Goal: Task Accomplishment & Management: Complete application form

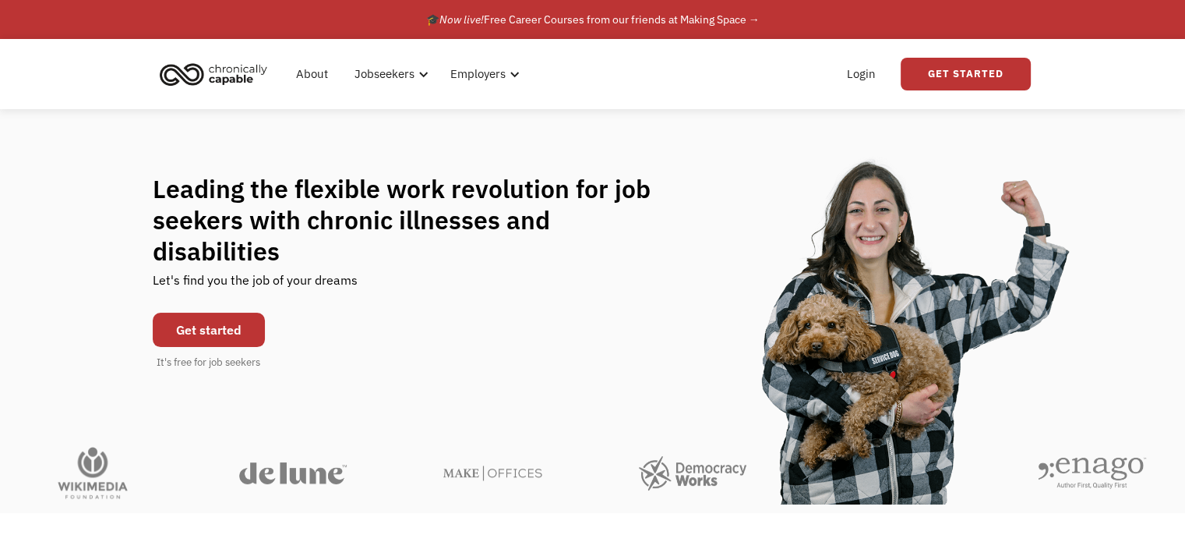
click at [224, 317] on link "Get started" at bounding box center [209, 329] width 112 height 34
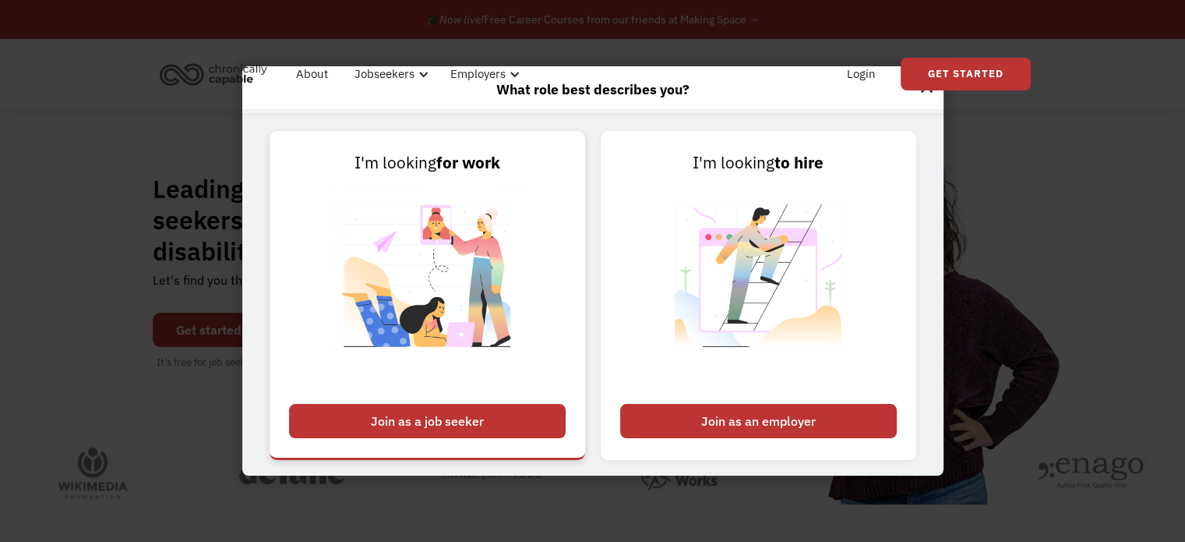
click at [499, 415] on div "Join as a job seeker" at bounding box center [427, 421] width 277 height 34
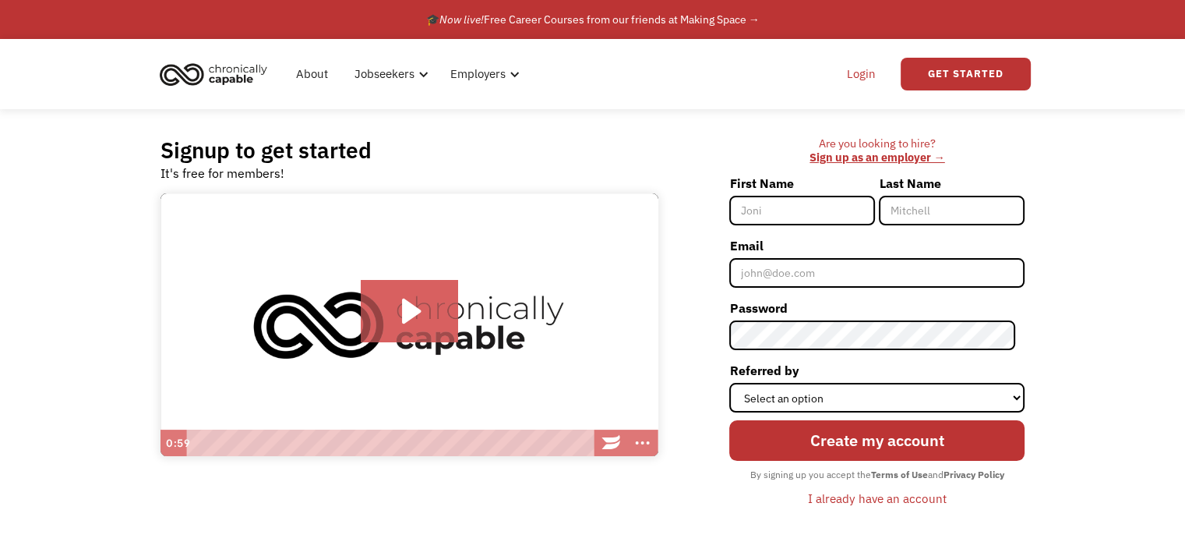
click at [859, 76] on link "Login" at bounding box center [862, 74] width 48 height 50
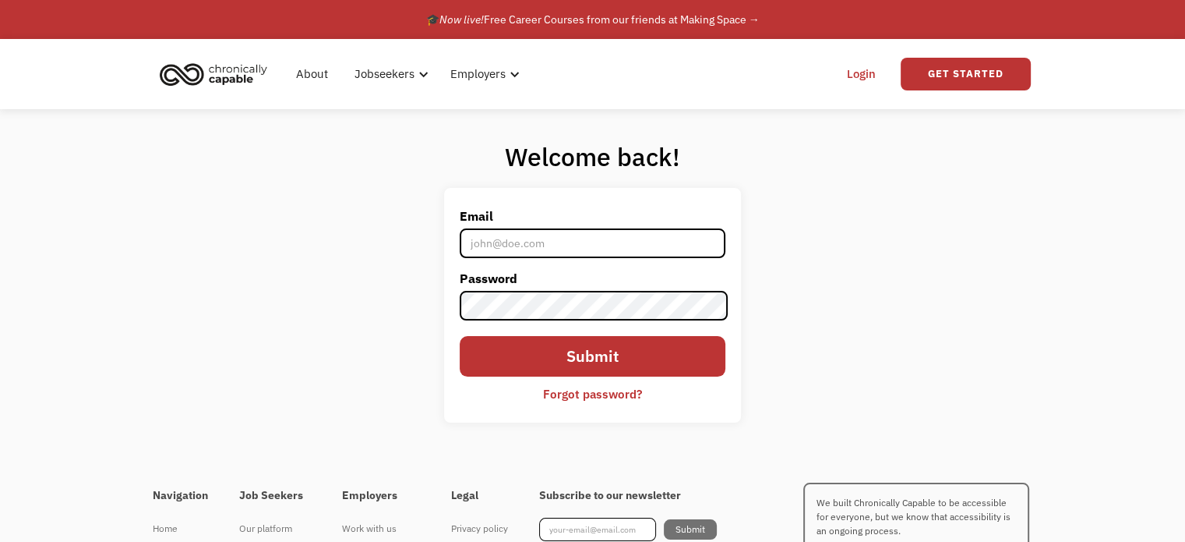
click at [613, 239] on input "Email" at bounding box center [592, 243] width 265 height 30
type input "[EMAIL_ADDRESS][DOMAIN_NAME]"
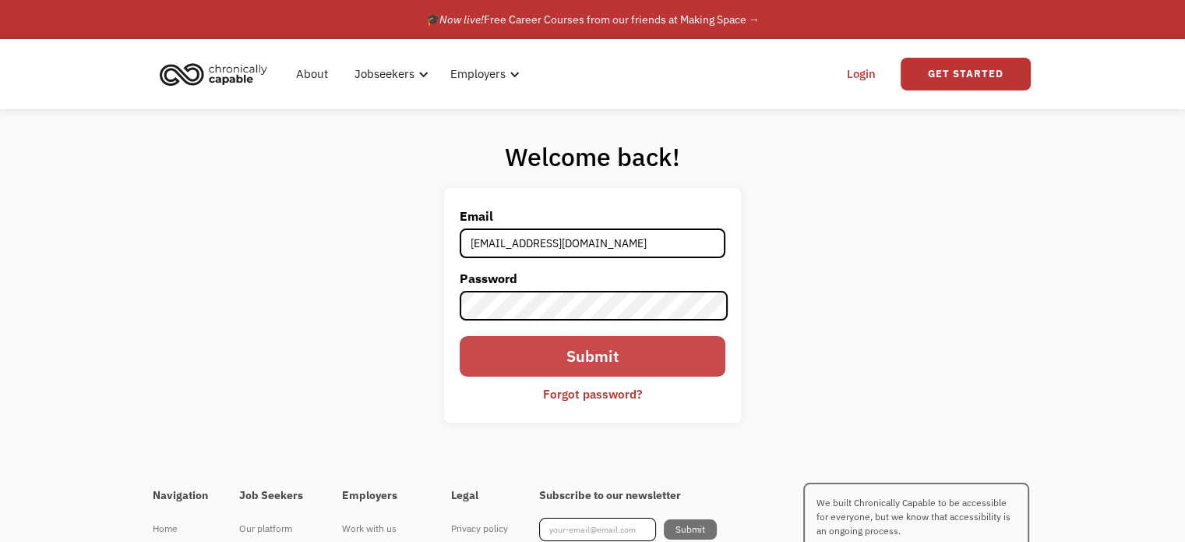
click at [595, 358] on input "Submit" at bounding box center [592, 356] width 265 height 41
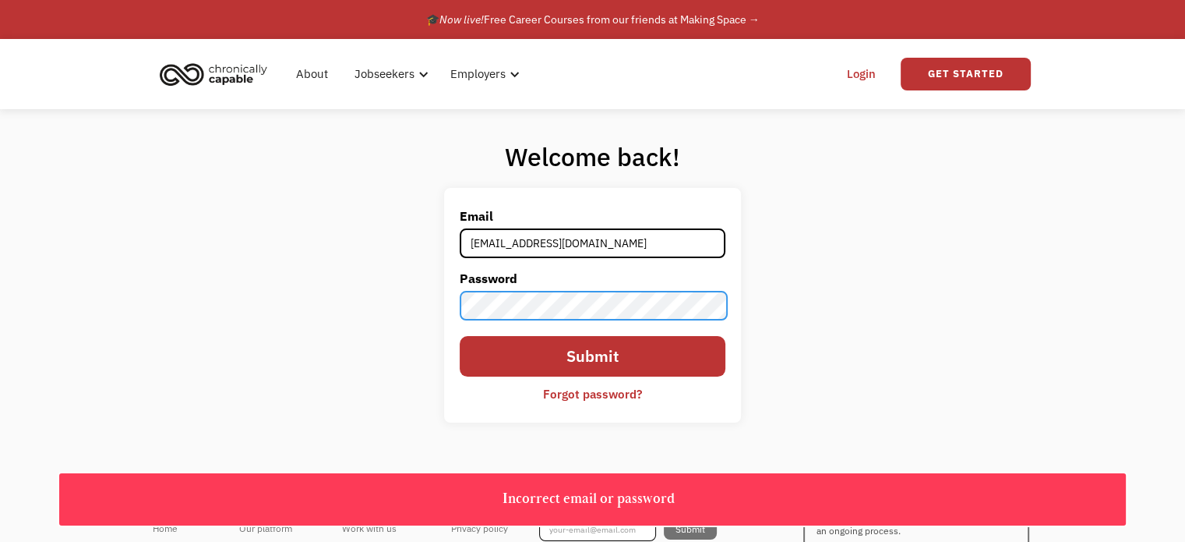
click at [393, 278] on div "Welcome back! Email bvalley0302@gmail.com Password Submit Forgot password? Than…" at bounding box center [592, 287] width 1185 height 357
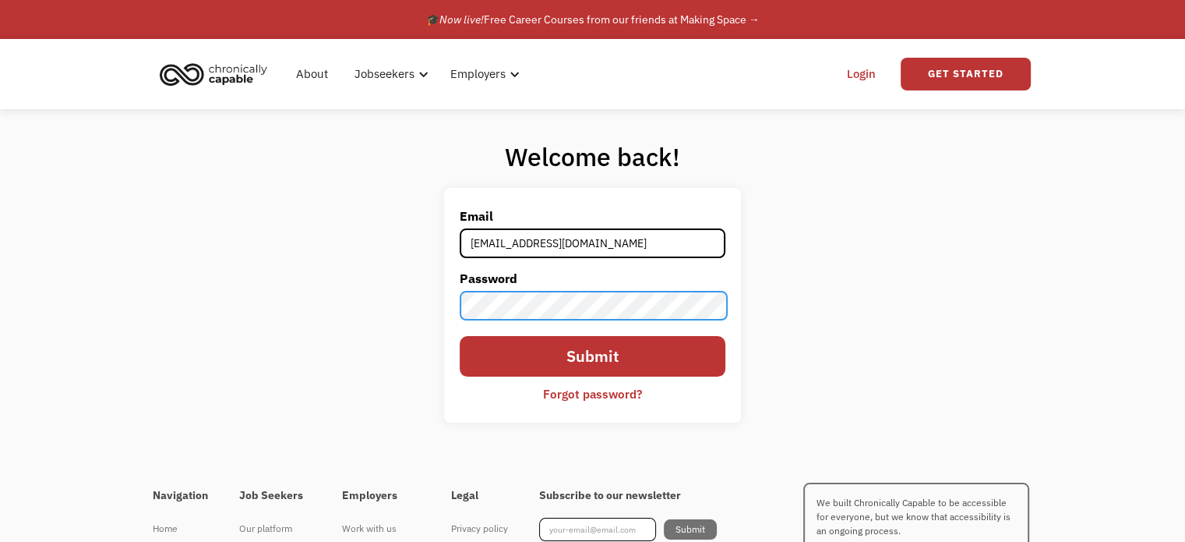
click at [460, 336] on input "Submit" at bounding box center [592, 356] width 265 height 41
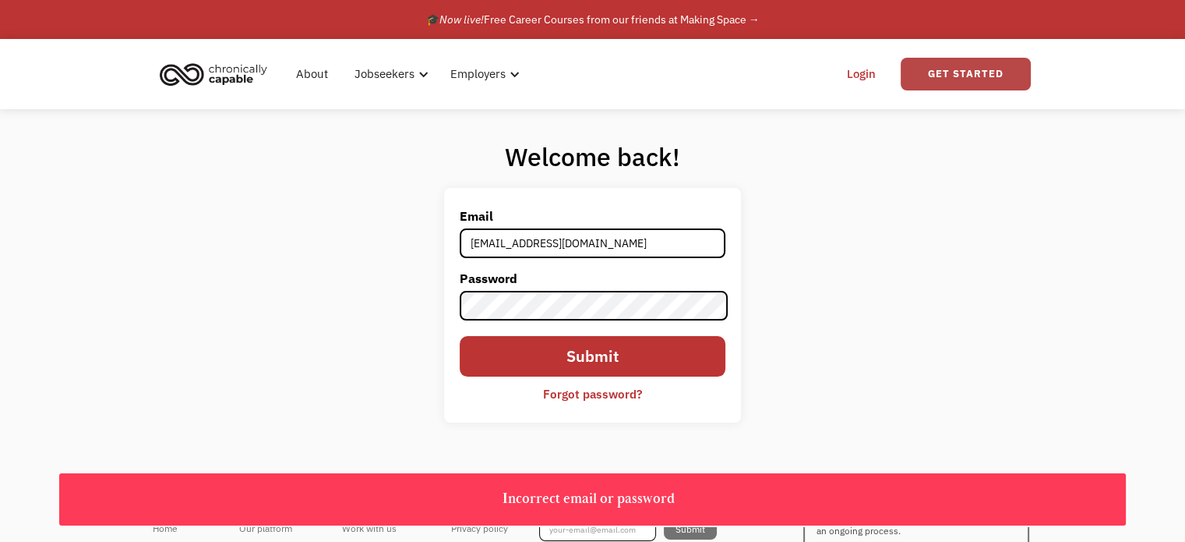
click at [932, 72] on link "Get Started" at bounding box center [966, 74] width 130 height 33
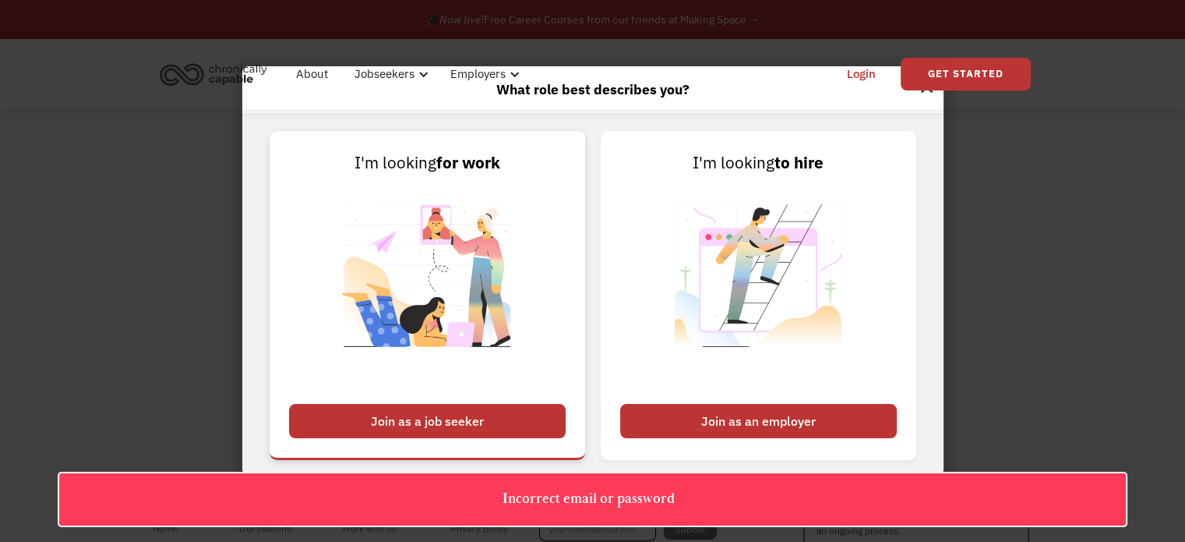
click at [475, 408] on div "Join as a job seeker" at bounding box center [427, 421] width 277 height 34
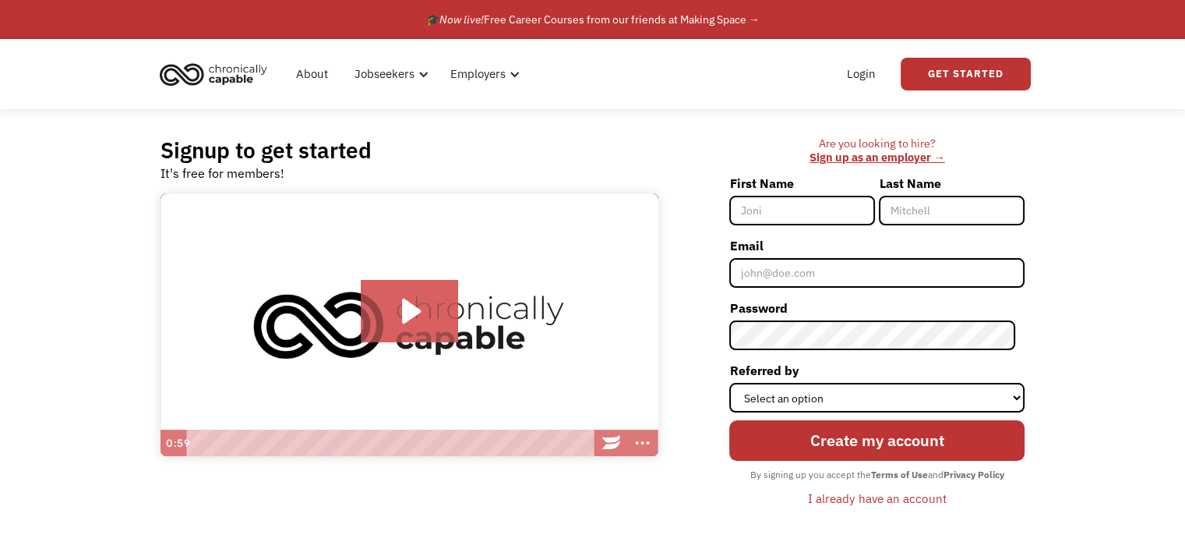
click at [800, 214] on input "First Name" at bounding box center [802, 211] width 146 height 30
type input "Brittany"
type input "Valley"
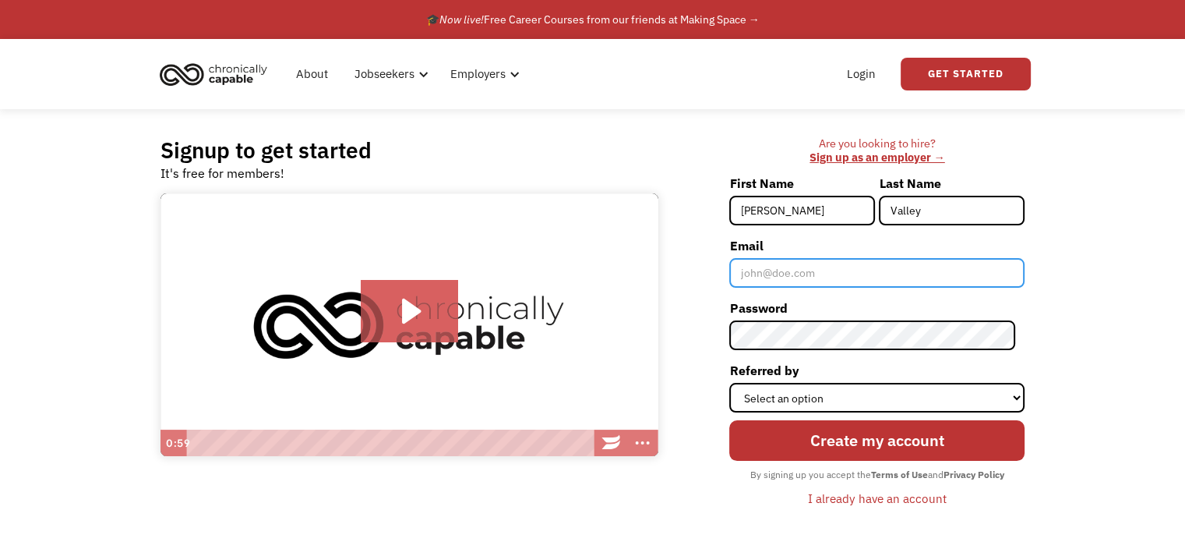
click at [834, 280] on input "Email" at bounding box center [876, 273] width 295 height 30
type input "[EMAIL_ADDRESS][DOMAIN_NAME]"
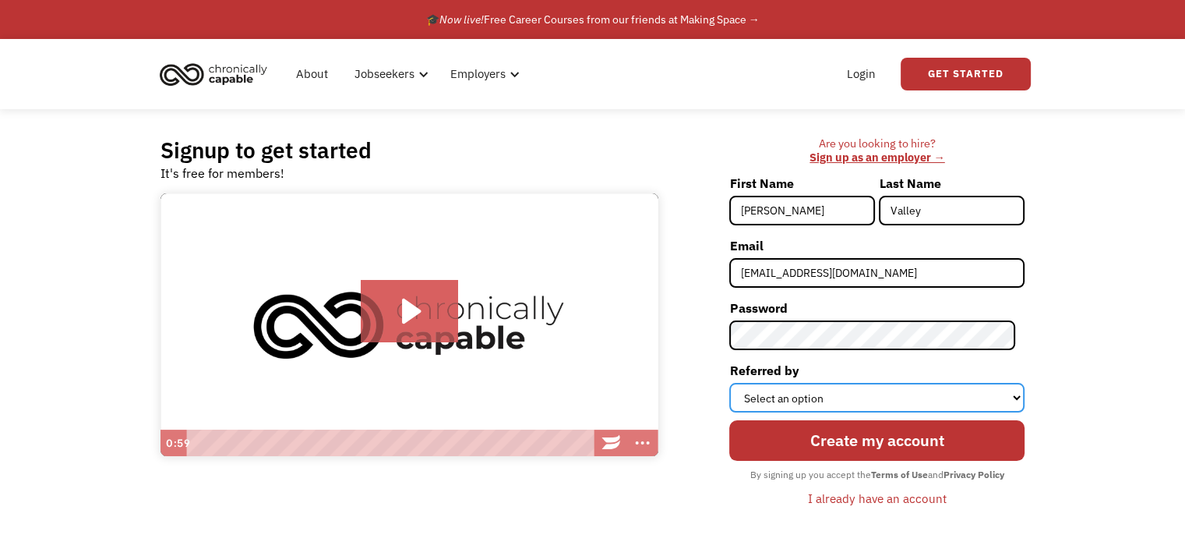
click at [857, 395] on select "Select an option Instagram Facebook Twitter Search Engine News Article Word of …" at bounding box center [876, 398] width 295 height 30
select select "Search Engine"
click at [739, 383] on select "Select an option Instagram Facebook Twitter Search Engine News Article Word of …" at bounding box center [876, 398] width 295 height 30
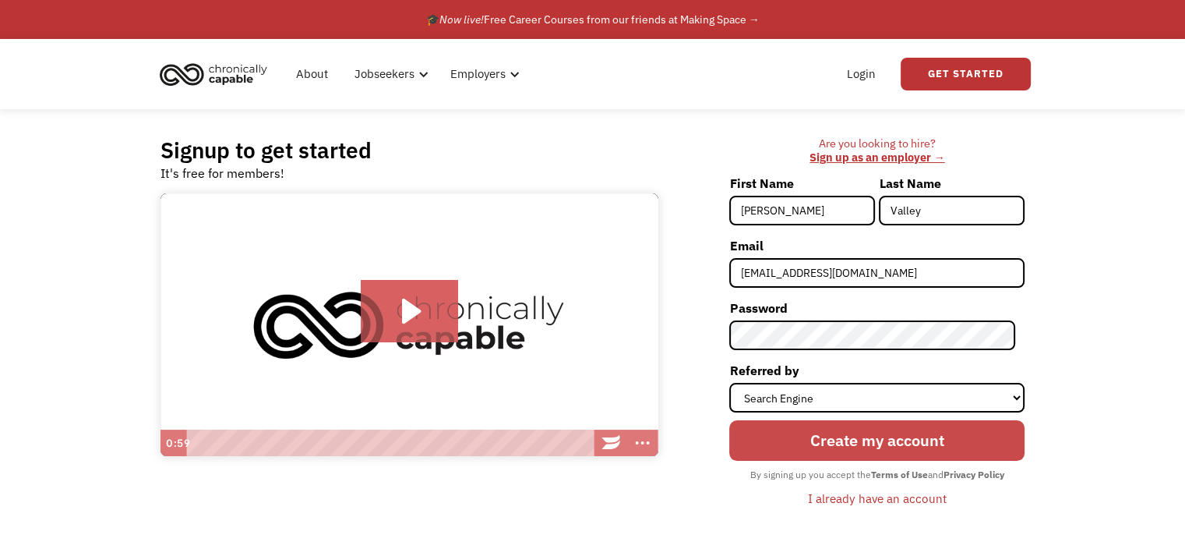
click at [840, 432] on input "Create my account" at bounding box center [876, 440] width 295 height 41
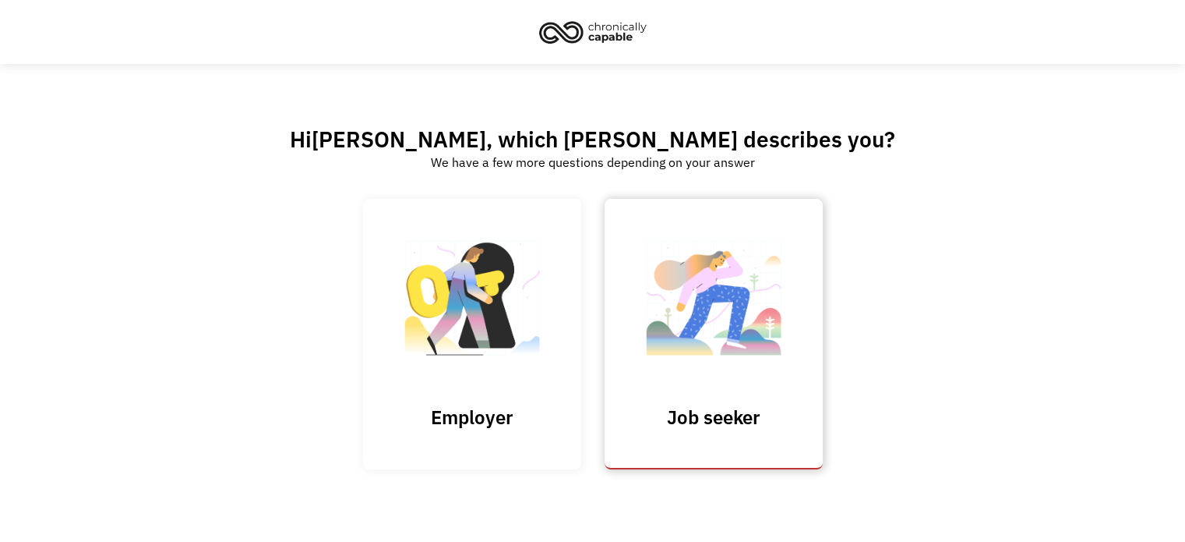
click at [653, 326] on img at bounding box center [714, 306] width 156 height 152
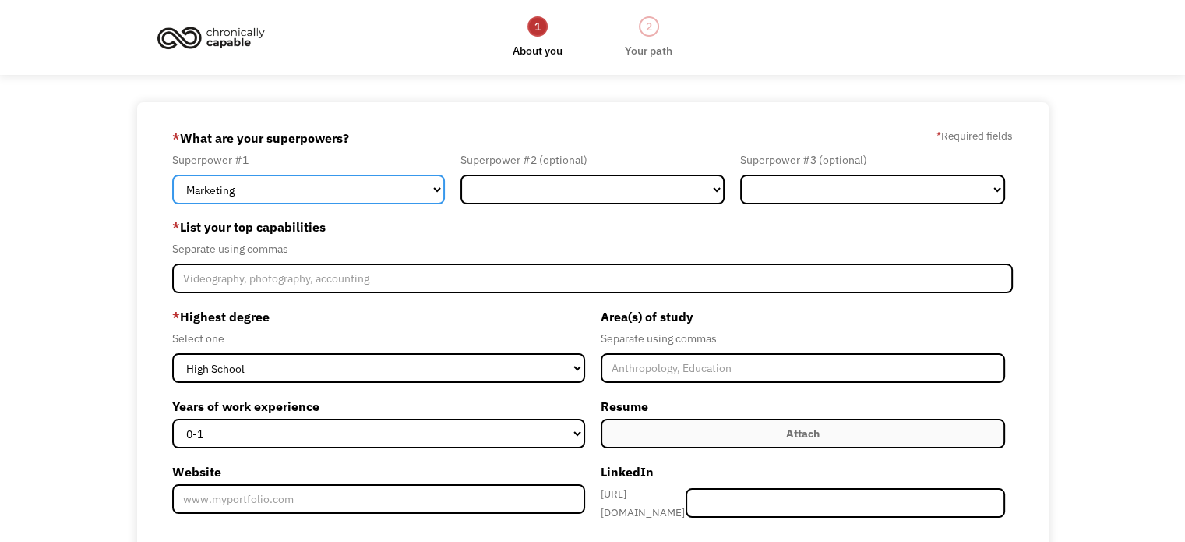
click at [403, 188] on select "Marketing Human Resources Finance Technology Operations Sales Industrial & Manu…" at bounding box center [308, 190] width 273 height 30
select select "Legal"
click select "Marketing Human Resources Finance Technology Operations Sales Industrial & Manu…"
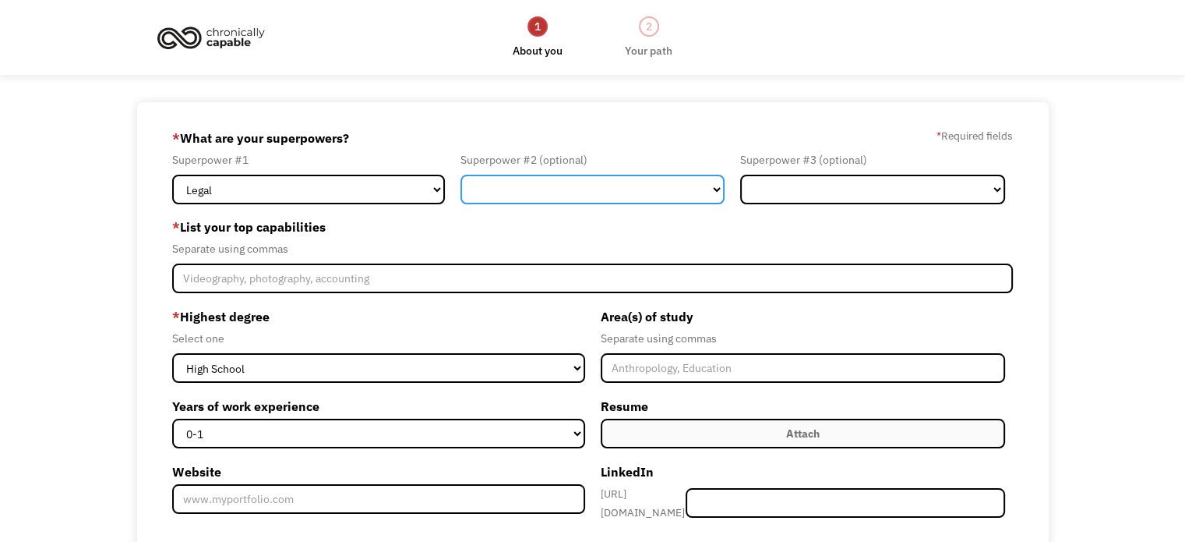
click select "Marketing Human Resources Finance Technology Operations Sales Industrial & Manu…"
select select "Customer Service"
click select "Marketing Human Resources Finance Technology Operations Sales Industrial & Manu…"
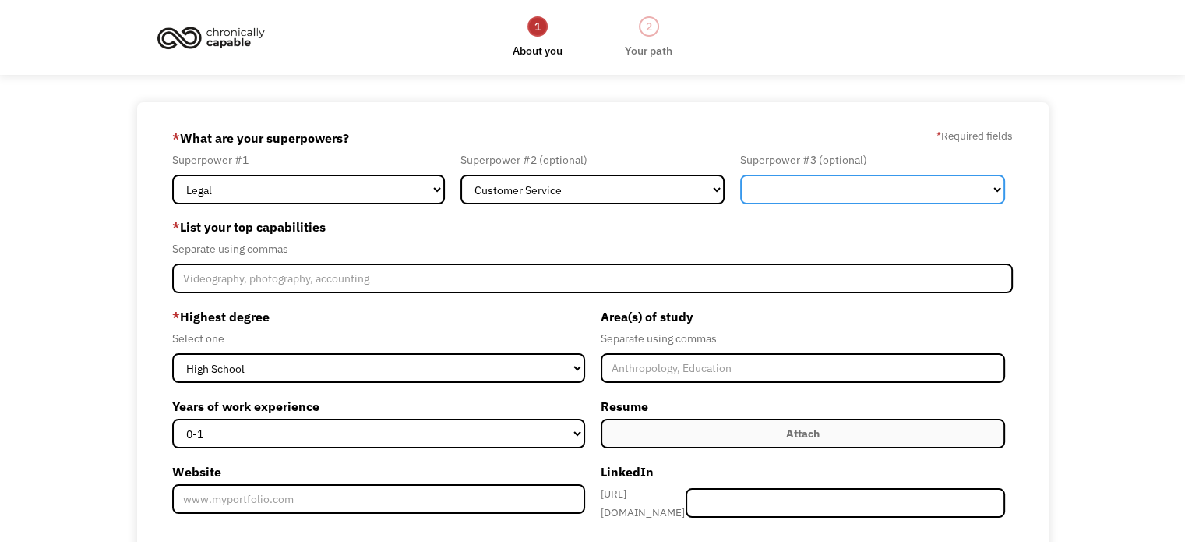
click select "Marketing Human Resources Finance Technology Operations Sales Industrial & Manu…"
select select "Other"
click select "Marketing Human Resources Finance Technology Operations Sales Industrial & Manu…"
drag, startPoint x: 1170, startPoint y: 177, endPoint x: 1196, endPoint y: 167, distance: 27.6
click html "1 About you 2 Your path Dashboard 68ba46bf0f905c19993ba8a2 bvalley0302@gmail.co…"
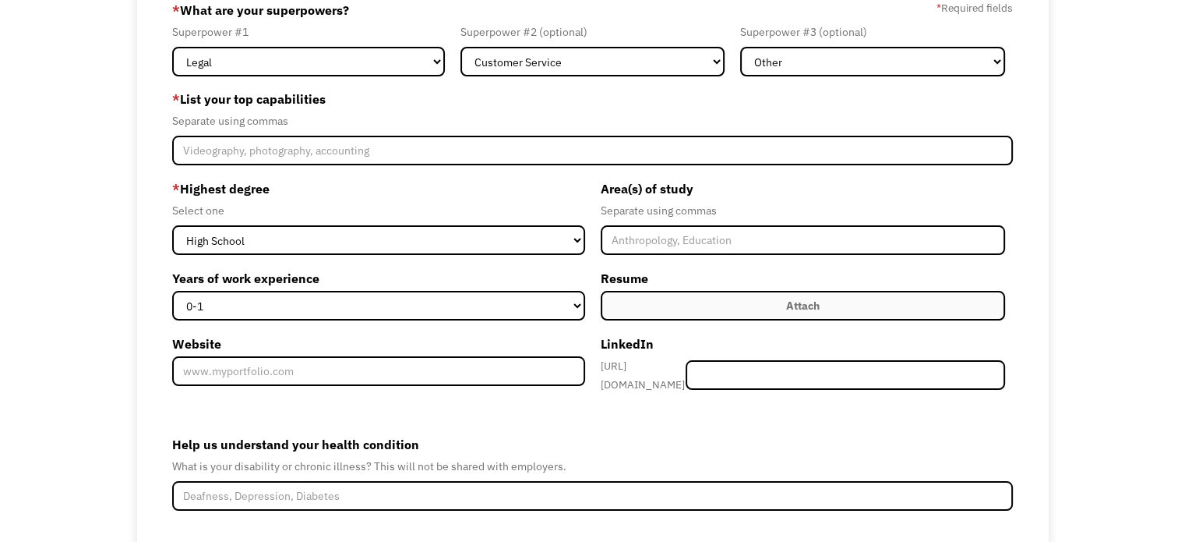
scroll to position [113, 0]
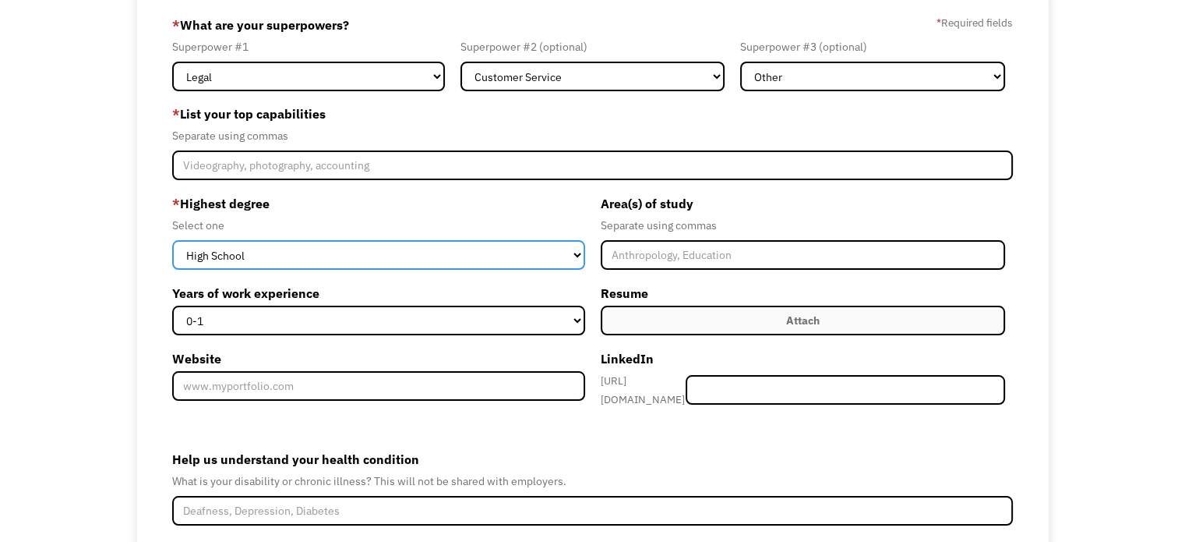
click select "High School Associates Bachelors Master's PhD"
select select "bachelors"
click select "High School Associates Bachelors Master's PhD"
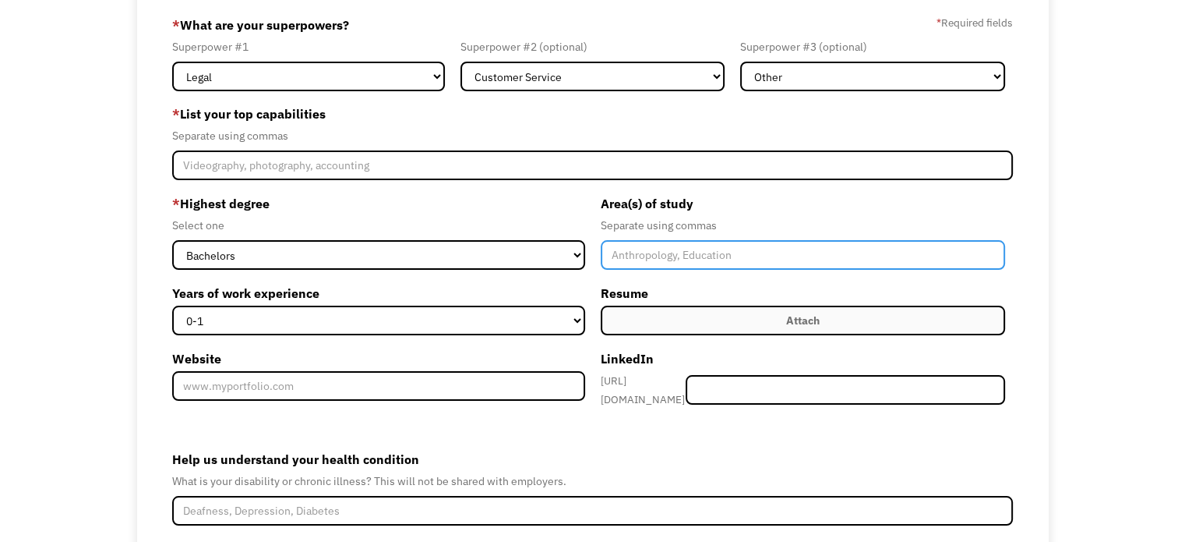
click input "Member-Create-Step1"
type input "Criminal Justice"
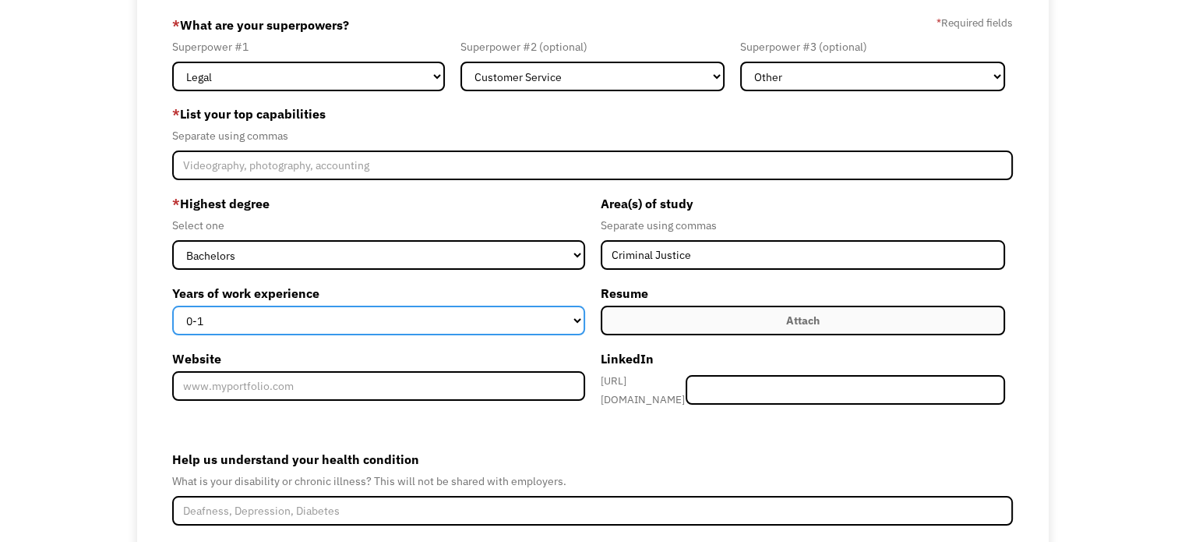
click select "0-1 2-4 5-10 11-15 15+"
select select "2-4"
click select "0-1 2-4 5-10 11-15 15+"
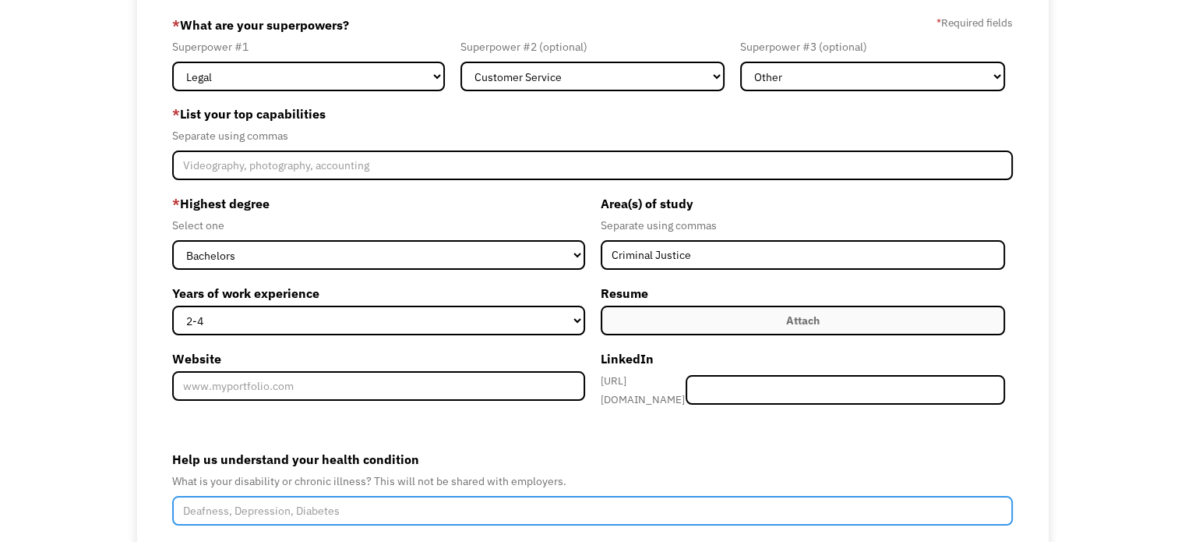
click input "Help us understand your health condition"
type input "D"
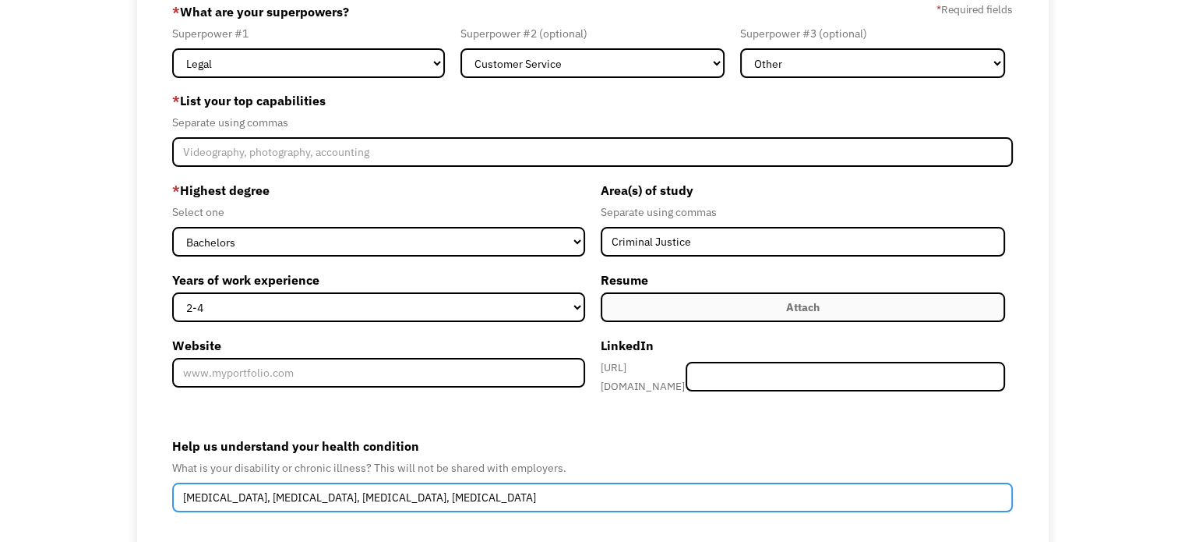
scroll to position [13, 0]
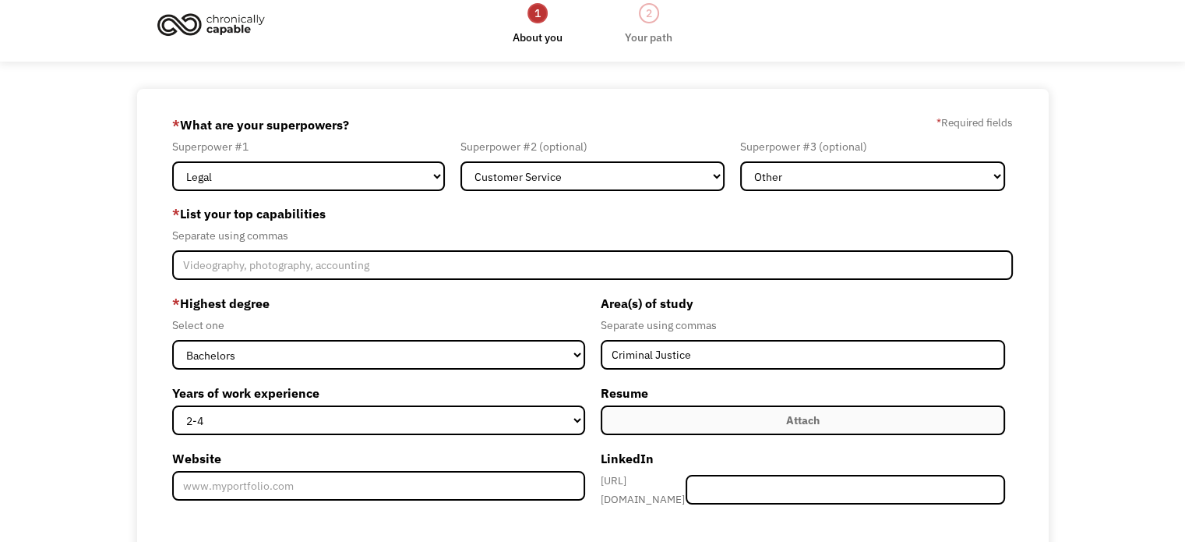
type input "Gastroparesis, Depression, Panic Disorder, PTSD"
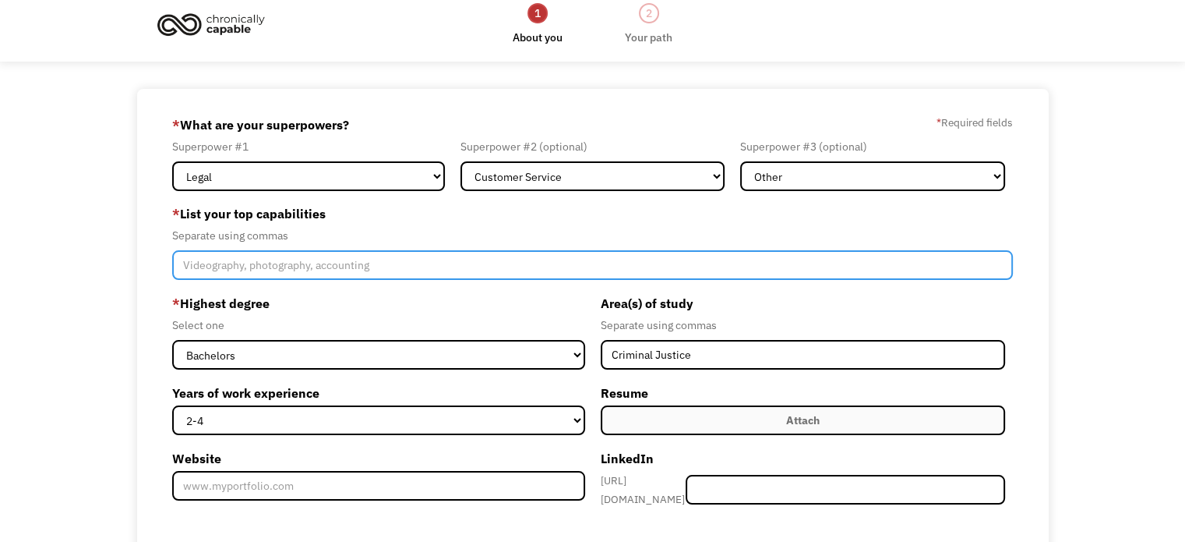
click input "Member-Create-Step1"
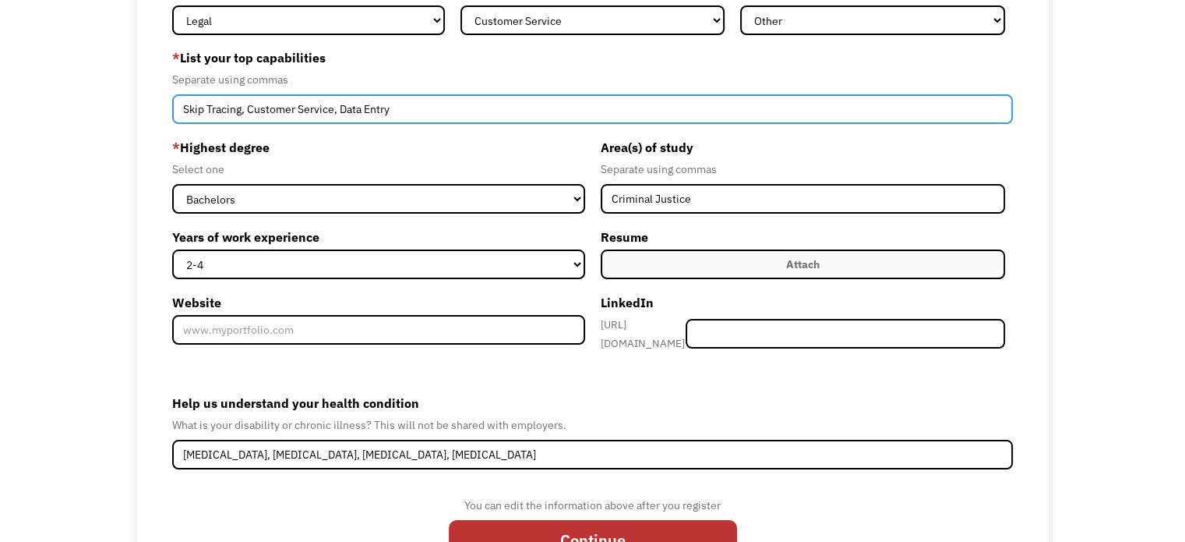
scroll to position [241, 0]
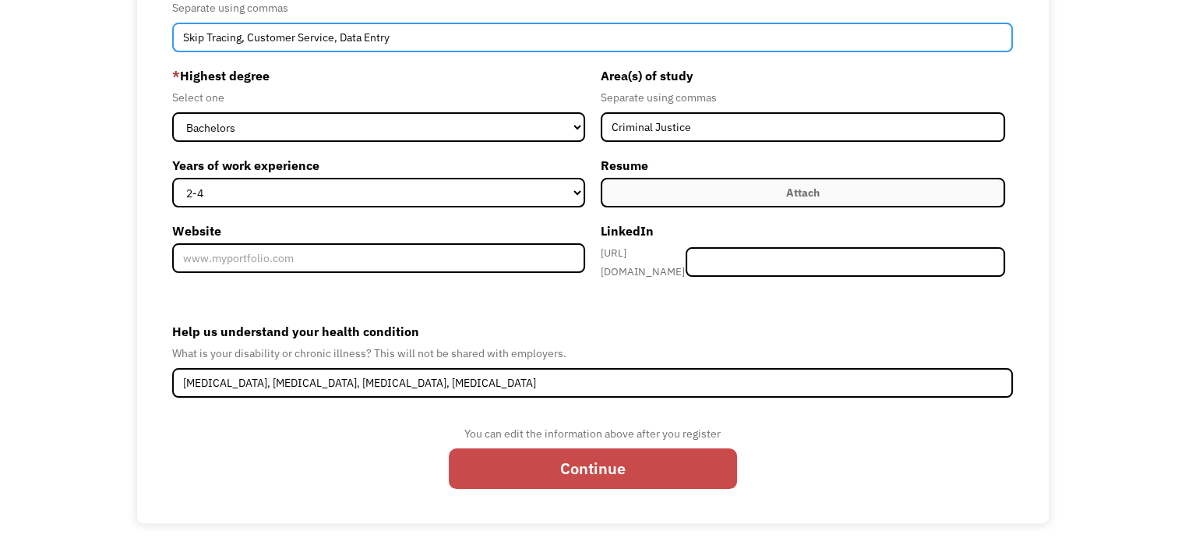
type input "Skip Tracing, Customer Service, Data Entry"
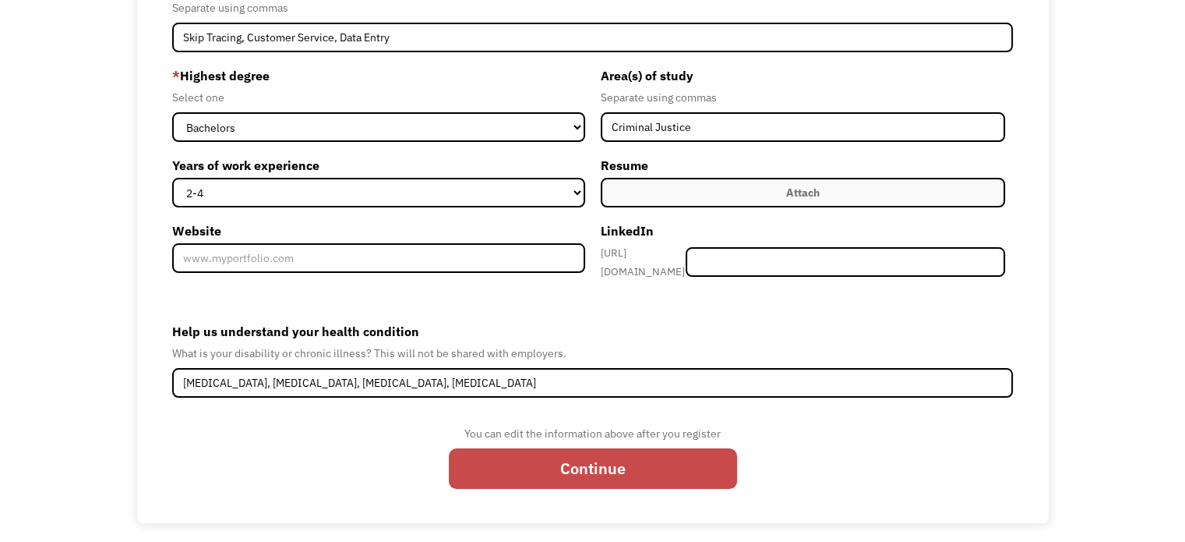
click input "Continue"
type input "Please wait..."
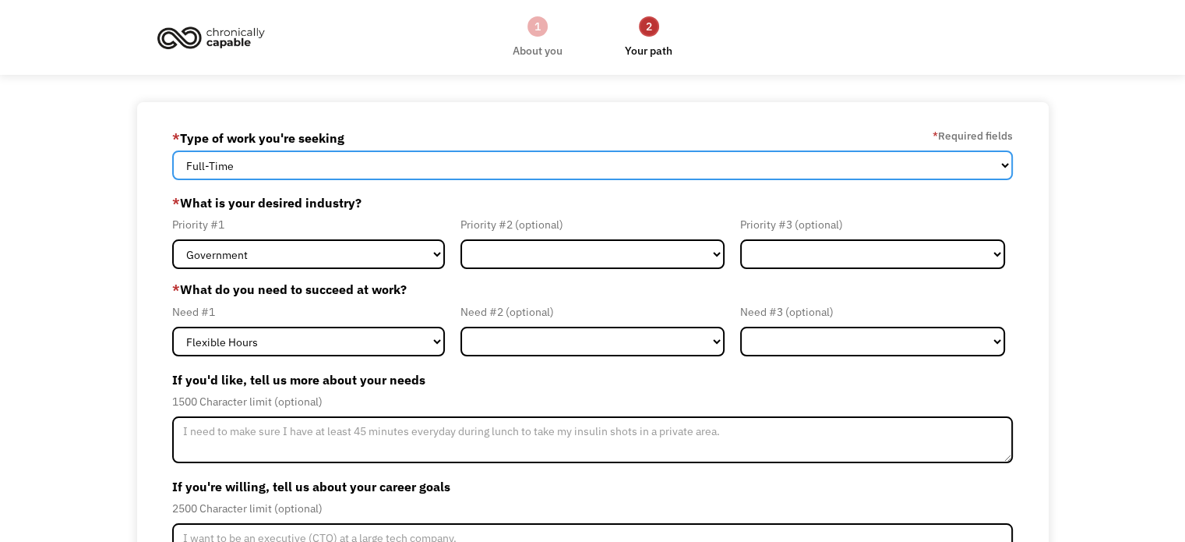
click select "Full-Time Part-Time Both Full-Time and Part-Time"
select select "part-time"
click select "Full-Time Part-Time Both Full-Time and Part-Time"
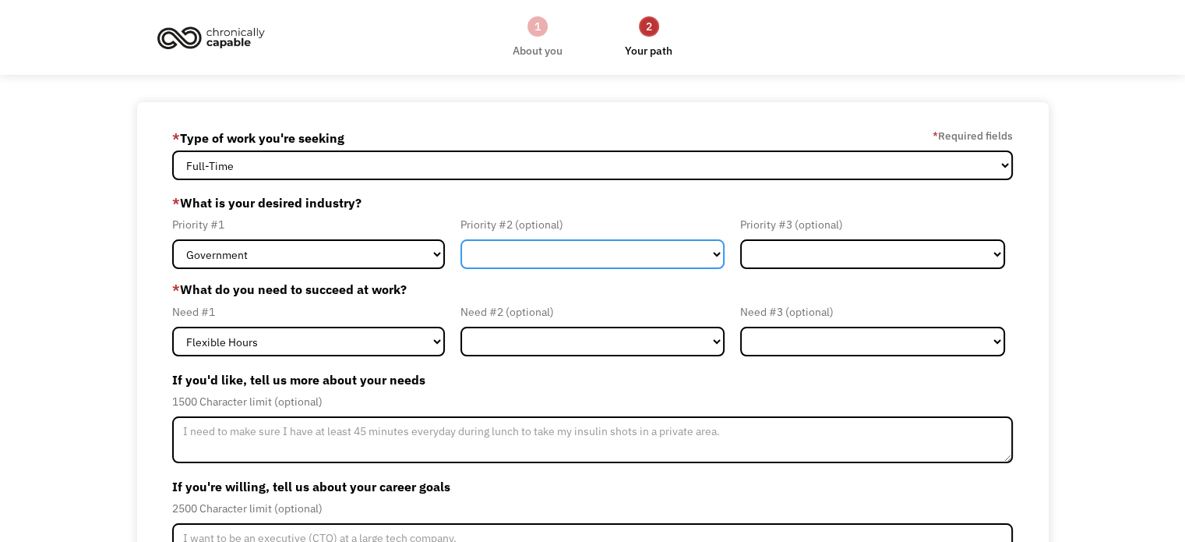
click select "Government Finance & Insurance Health & Social Care Tech & Engineering Creative…"
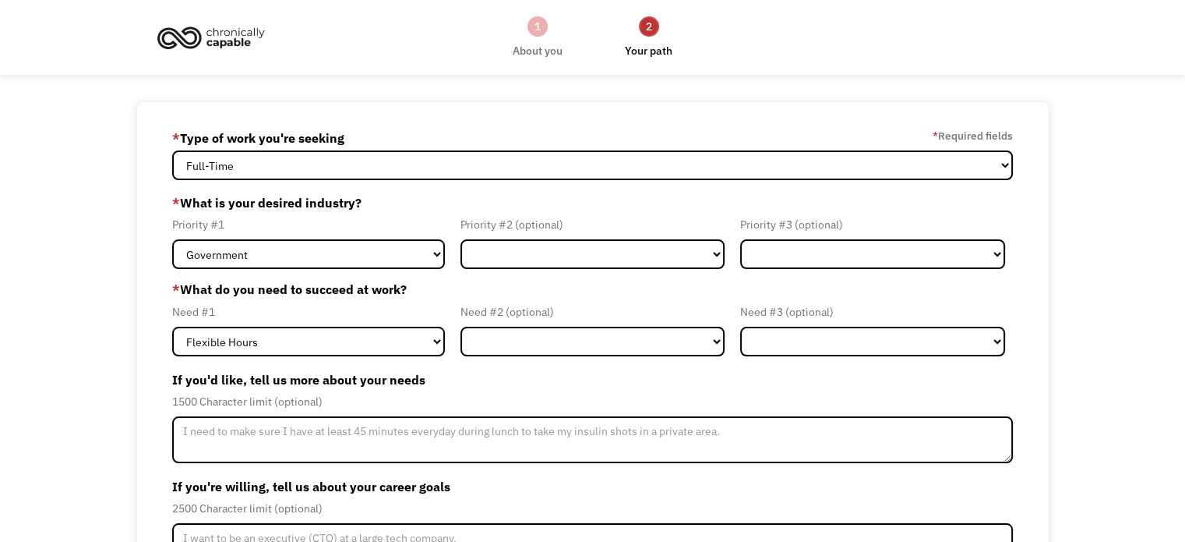
click div "68ba46bf0f905c19993ba8a2 [EMAIL_ADDRESS][DOMAIN_NAME] [GEOGRAPHIC_DATA] * Type …"
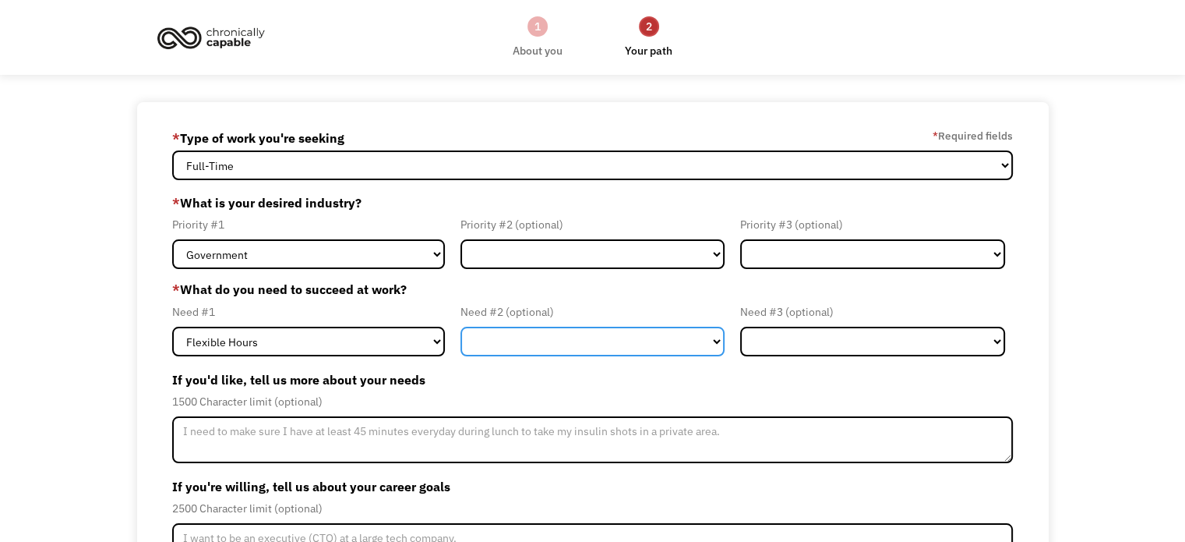
click select "Flexible Hours Remote Work Service Animal On-site Accommodations Visual Support…"
select select "Remote Work"
click select "Flexible Hours Remote Work Service Animal On-site Accommodations Visual Support…"
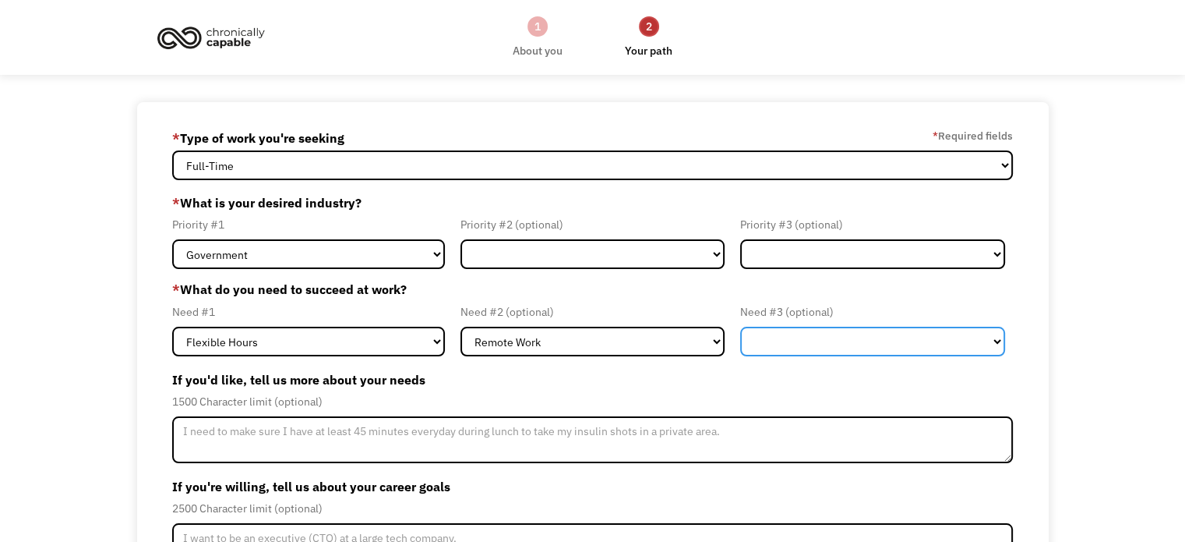
click select "Flexible Hours Remote Work Service Animal On-site Accommodations Visual Support…"
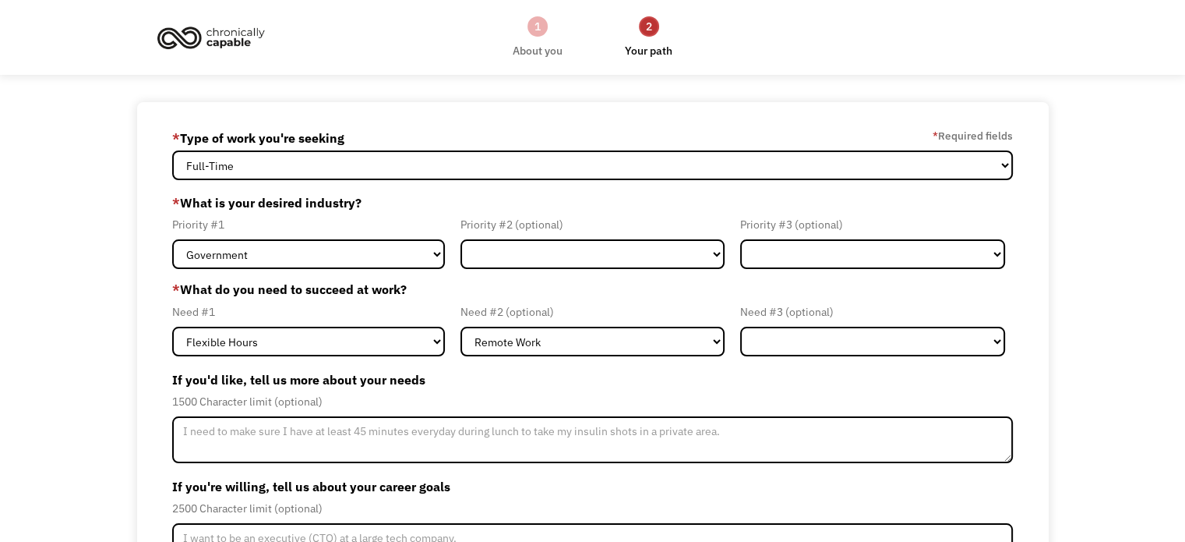
click div "68ba46bf0f905c19993ba8a2 [EMAIL_ADDRESS][DOMAIN_NAME] [GEOGRAPHIC_DATA] * Type …"
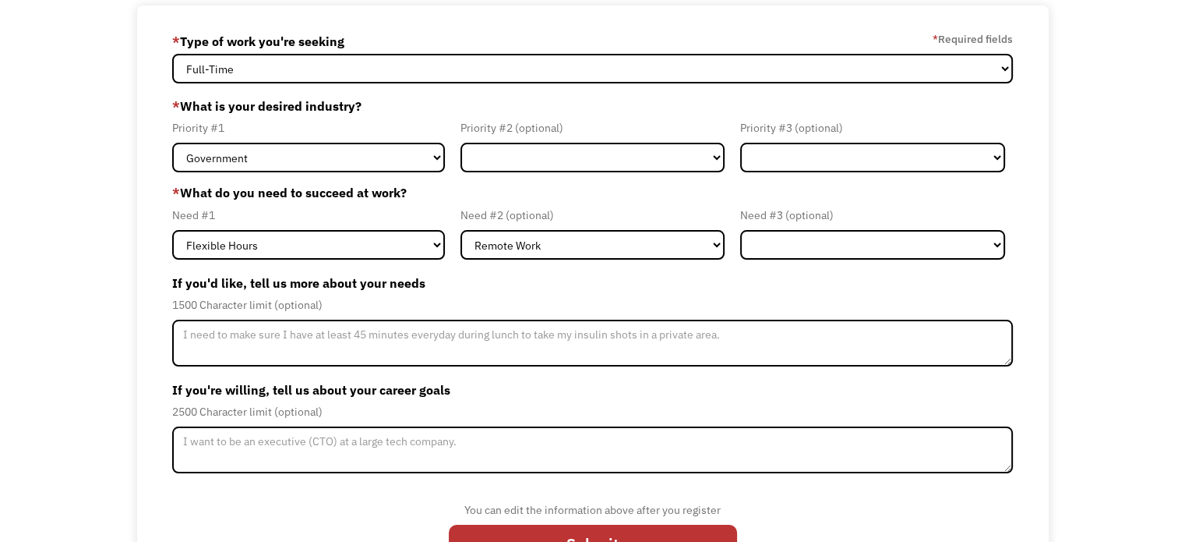
scroll to position [114, 0]
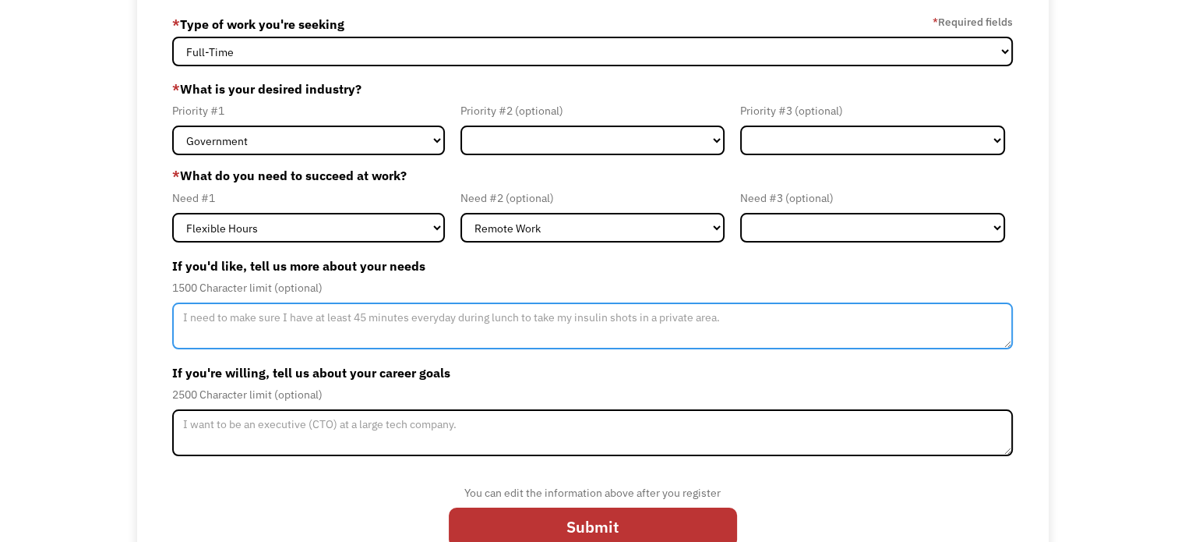
click textarea "Member-Update-Form-Step2"
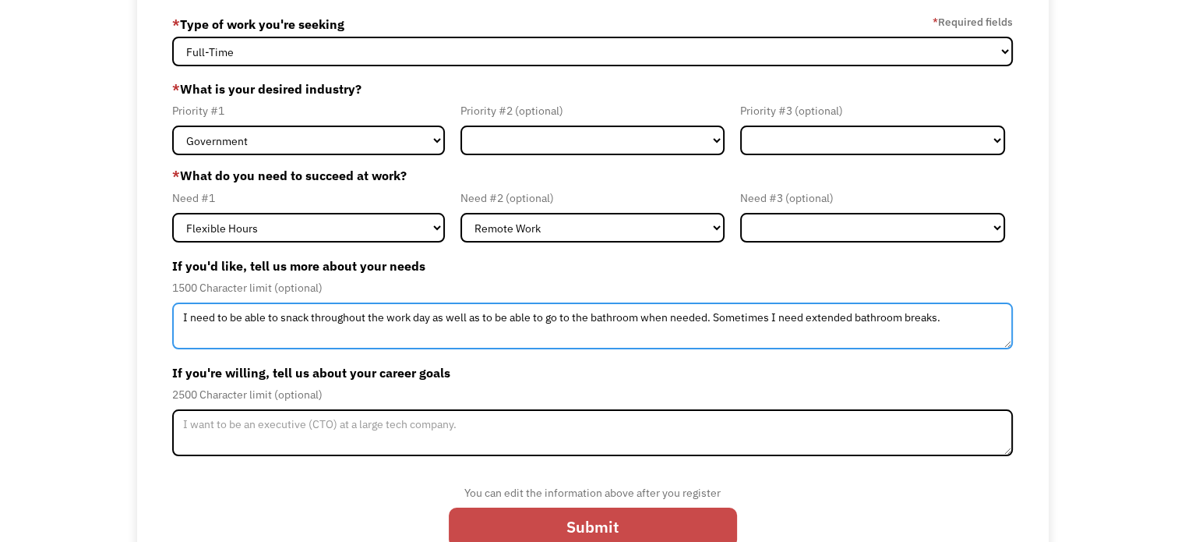
type textarea "I need to be able to snack throughout the work day as well as to be able to go …"
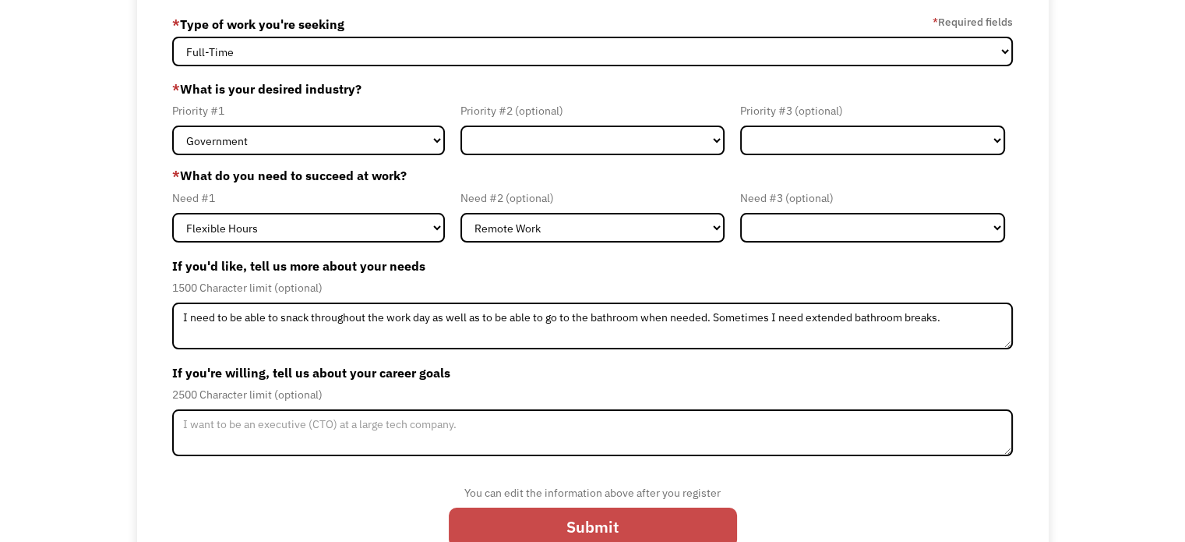
click input "Submit"
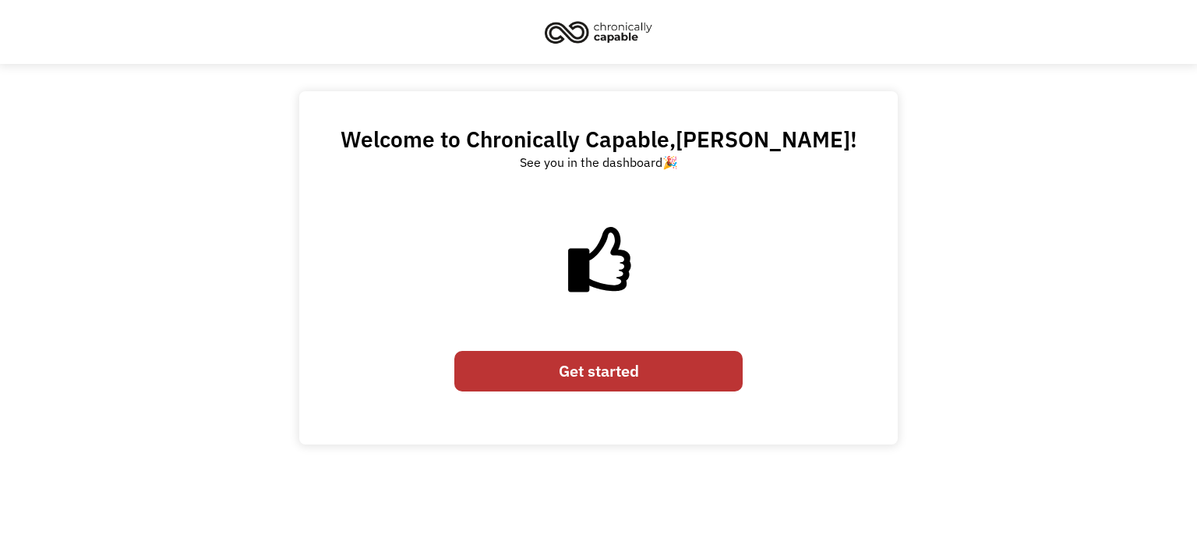
click at [615, 379] on link "Get started" at bounding box center [598, 371] width 288 height 41
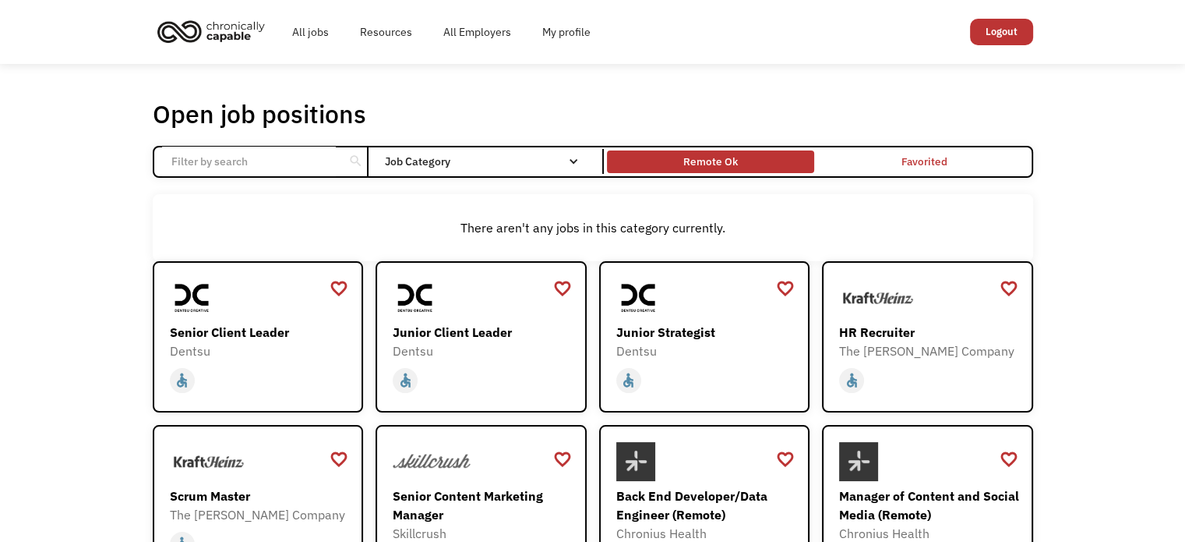
click div "Remote Ok"
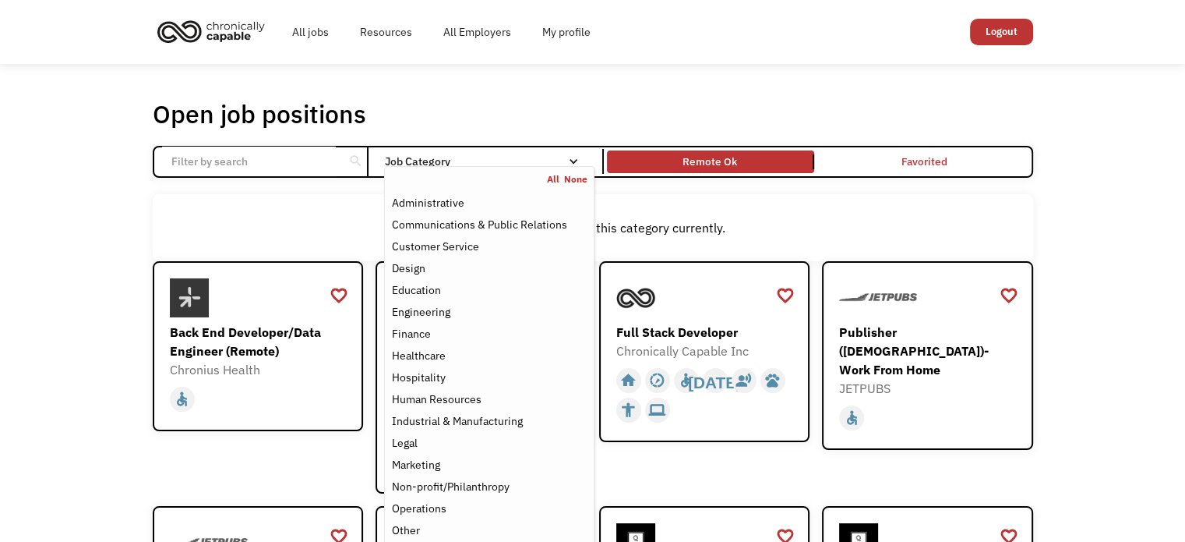
click div "Job Category"
click div "Customer Service"
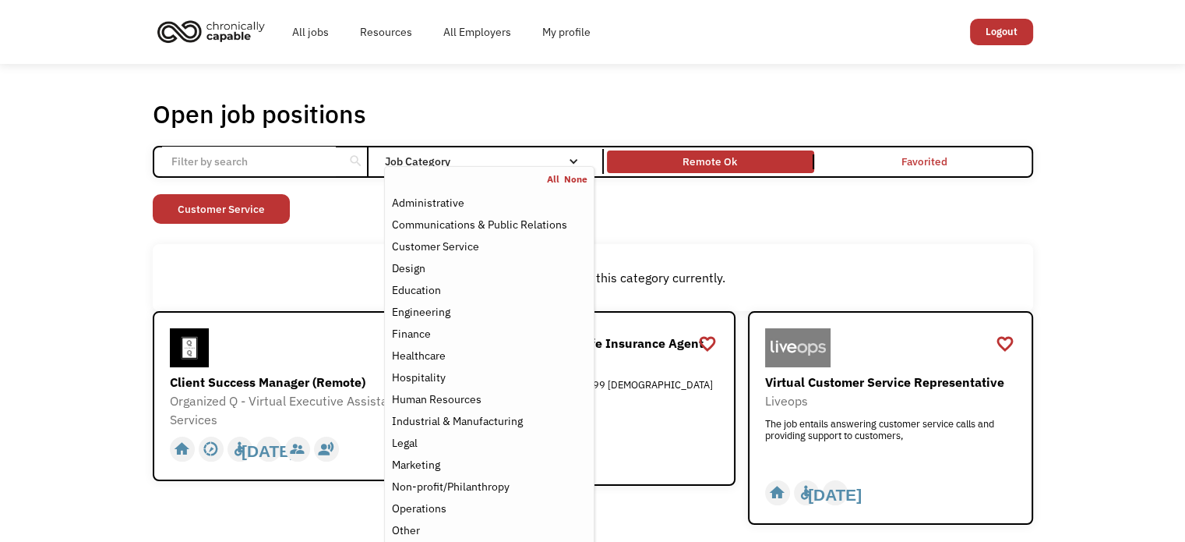
click div "Open job positions You have X liked items Search search Filter by category Admi…"
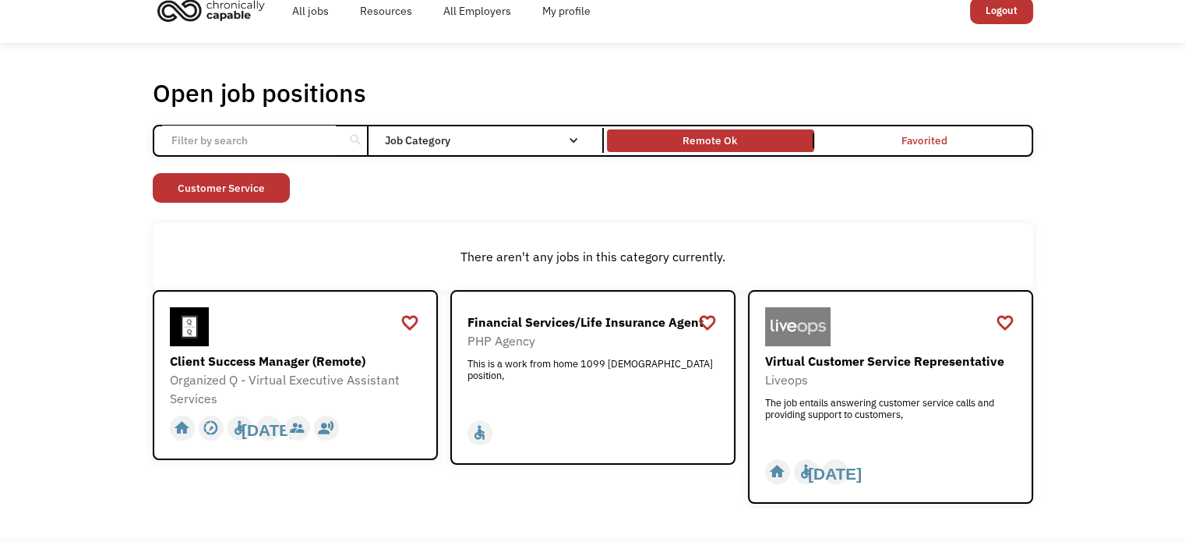
scroll to position [19, 0]
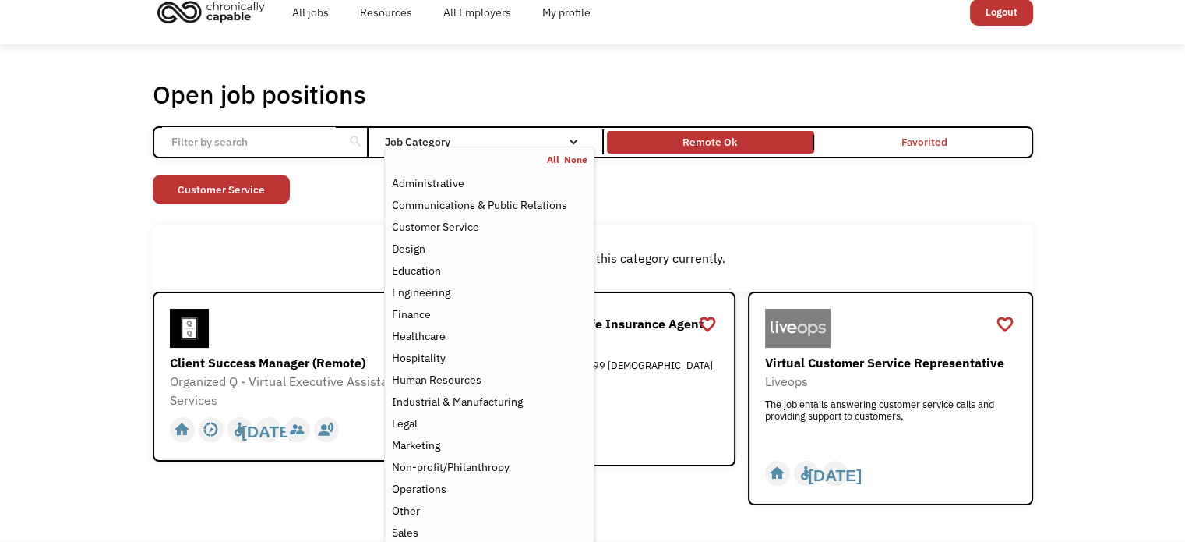
click div "Job Category"
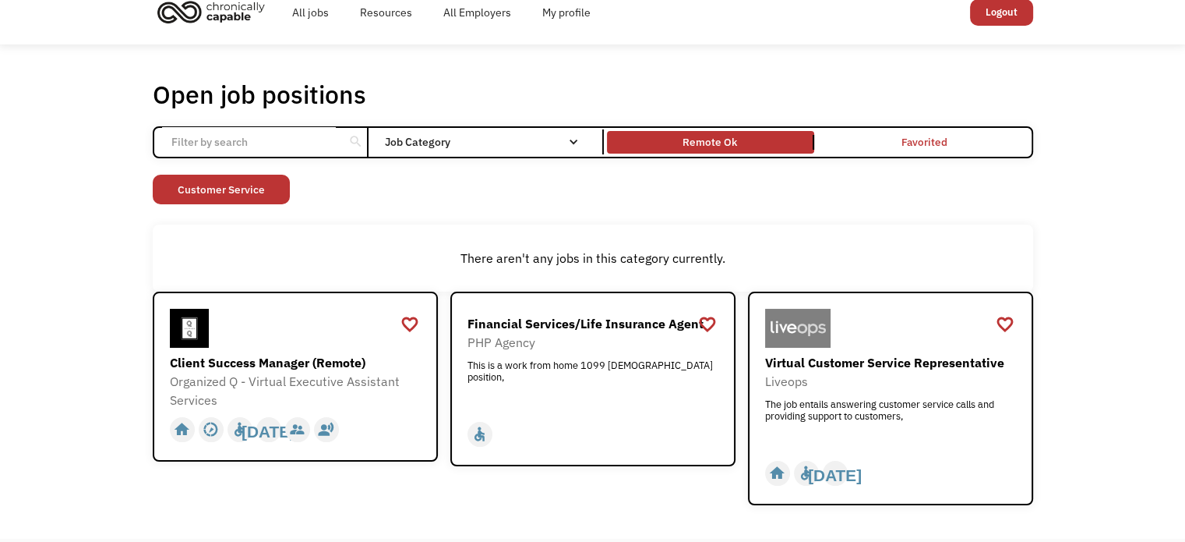
click div "Job Category"
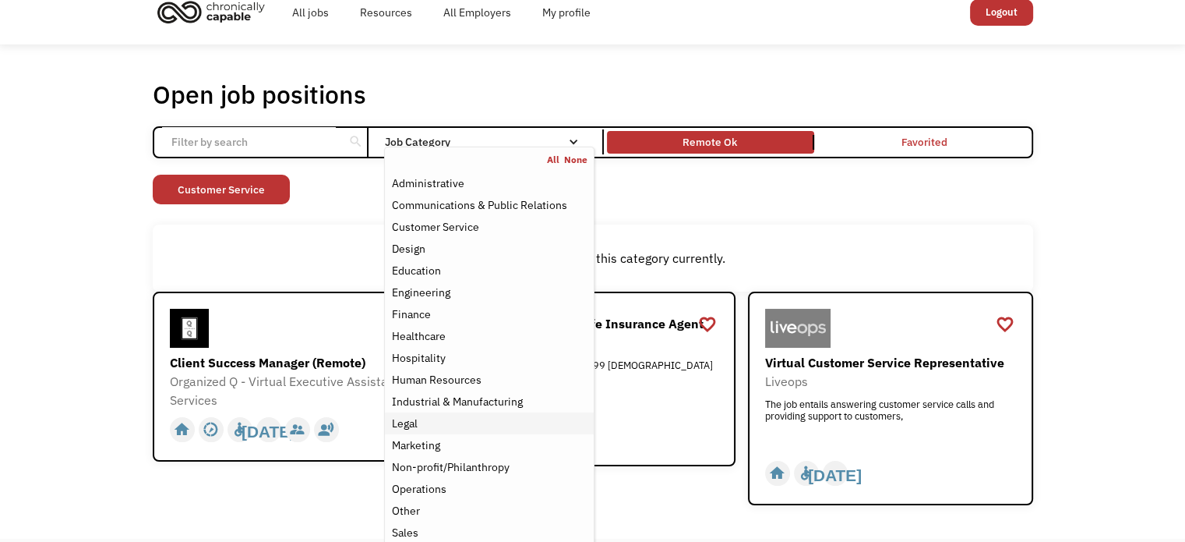
click div "Legal"
click div "Open job positions You have X liked items Search search Filter by category Admi…"
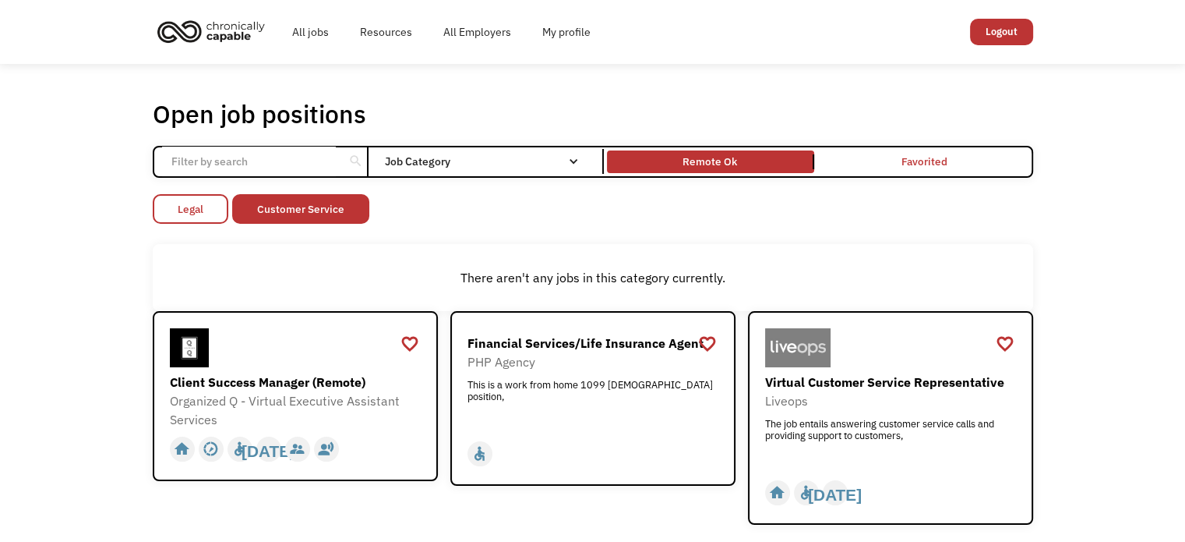
click link "Legal"
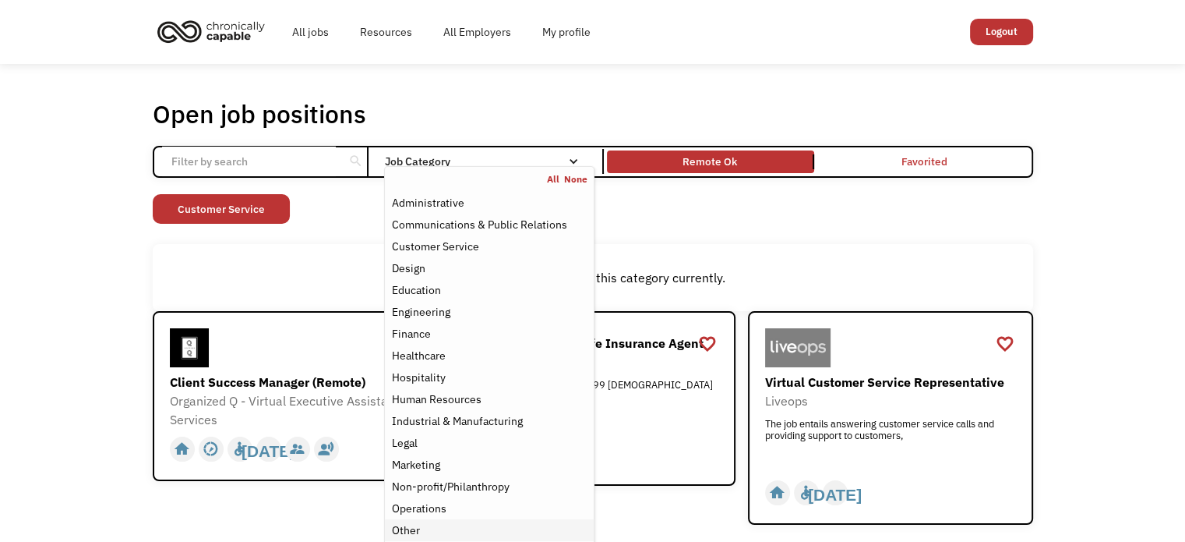
click div "Other"
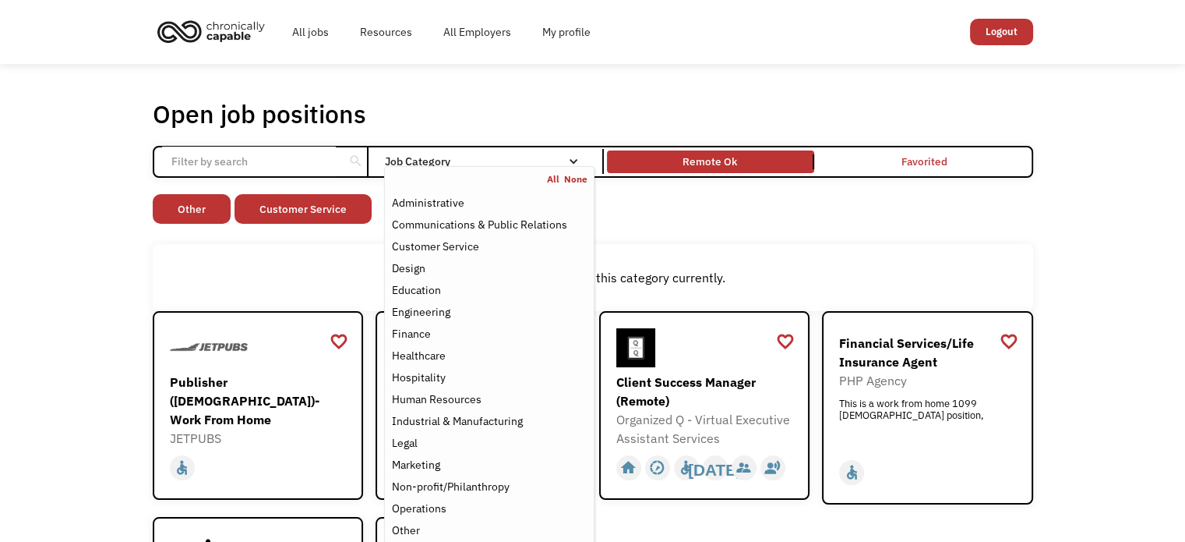
click div "Open job positions You have X liked items Search search Filter by category Admi…"
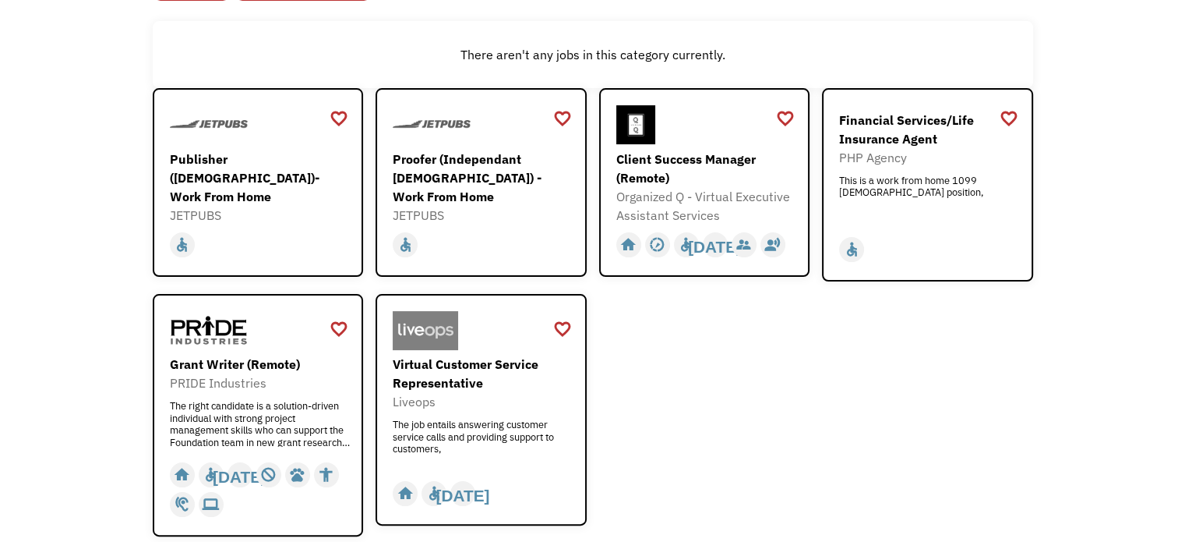
scroll to position [227, 0]
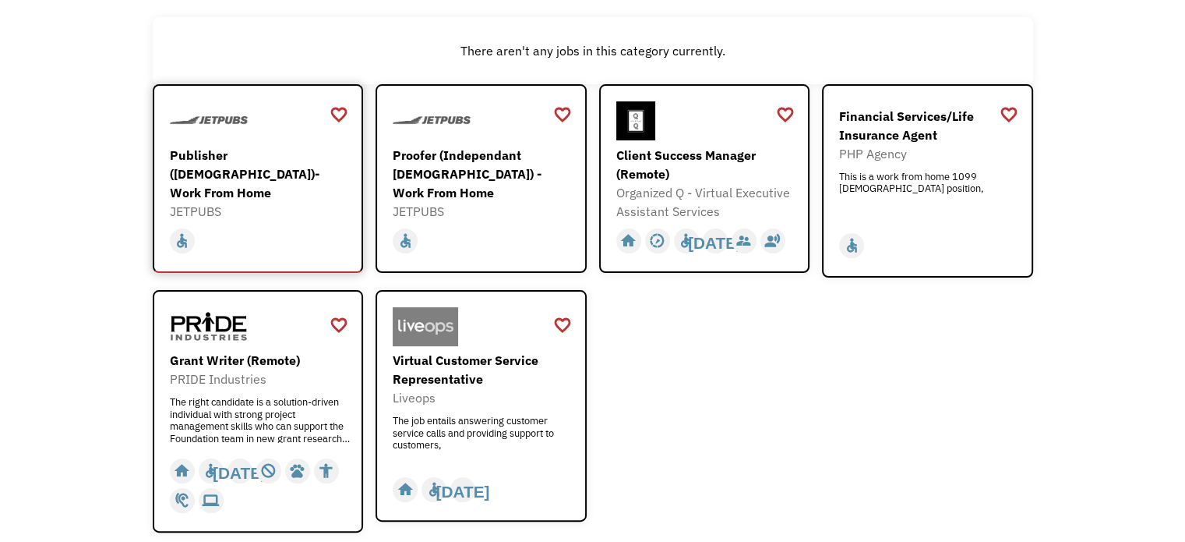
click div "Publisher ([DEMOGRAPHIC_DATA])- Work From Home"
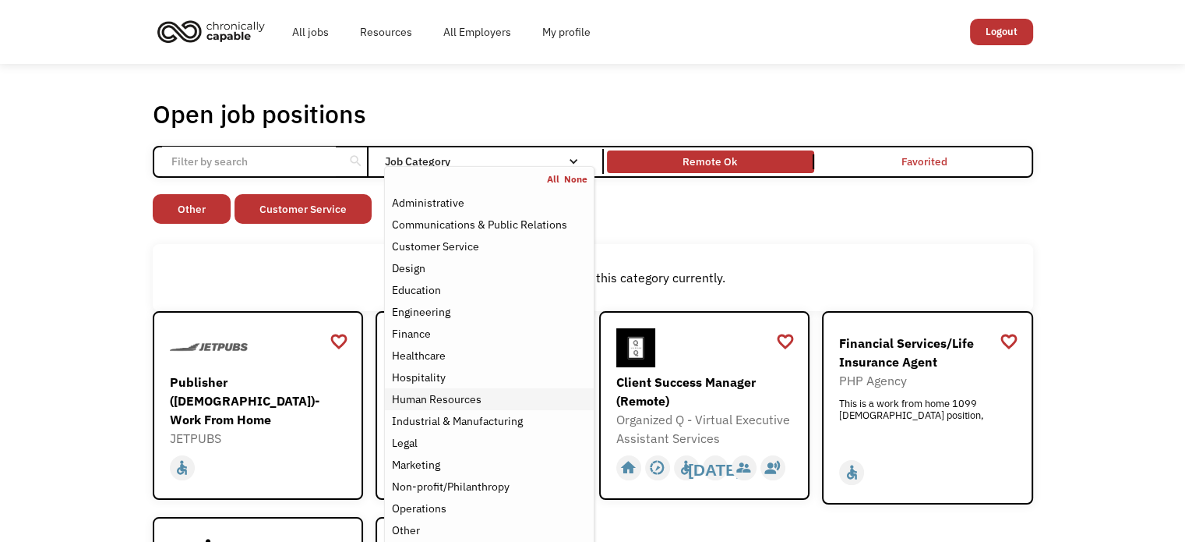
click div "Human Resources"
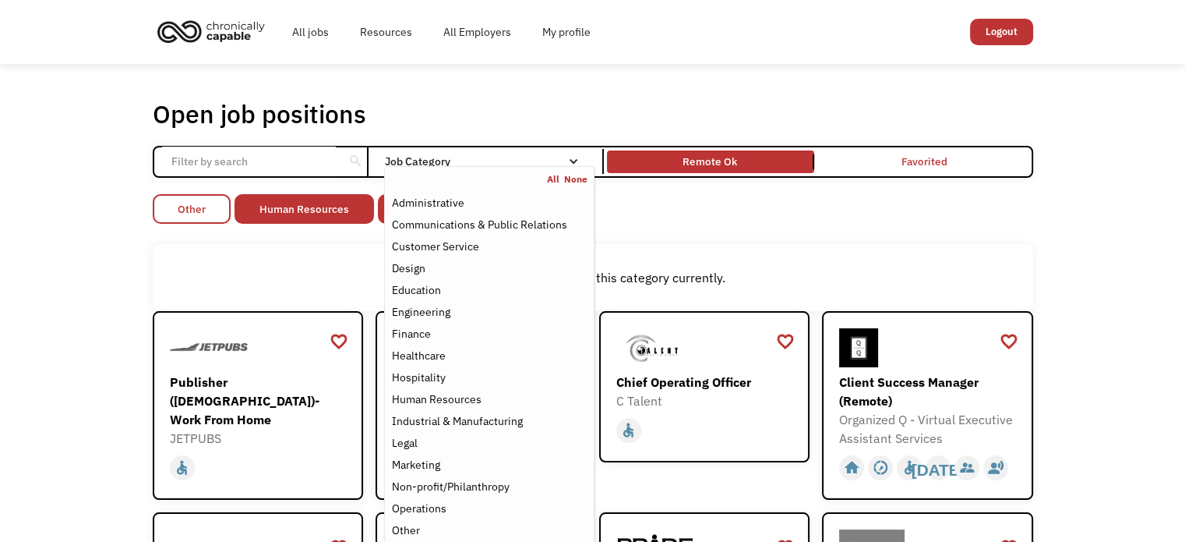
click link "Other"
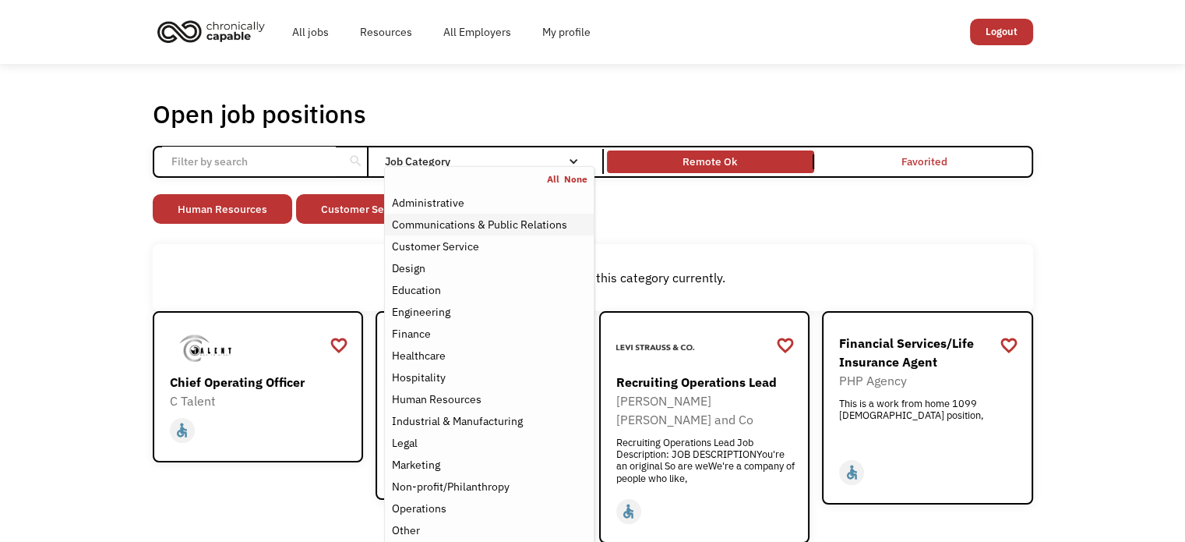
click div "Communications & Public Relations"
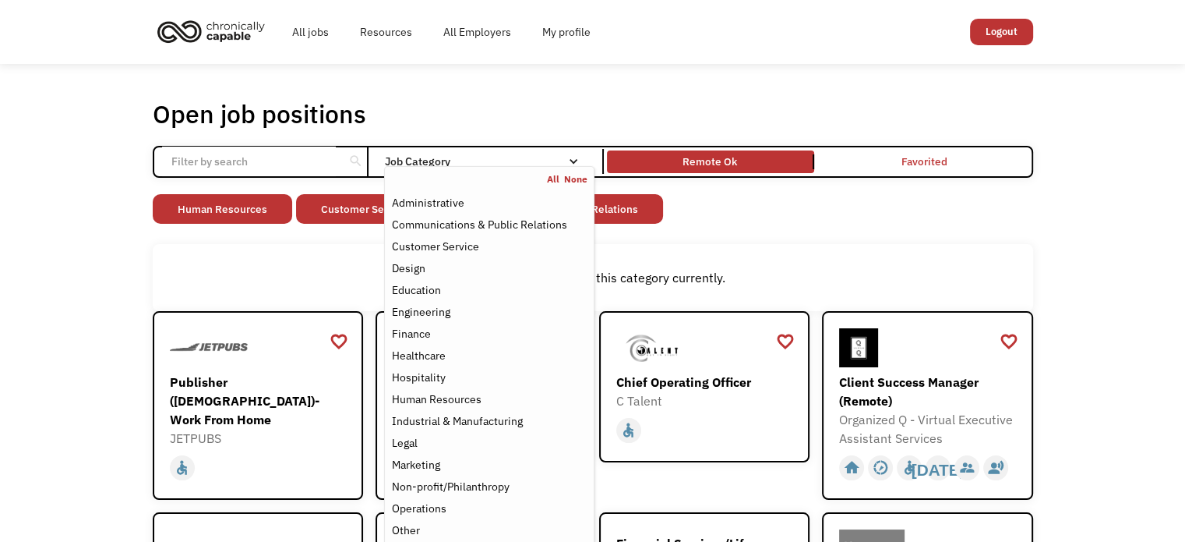
click div "Open job positions You have X liked items Search search Filter by category Admi…"
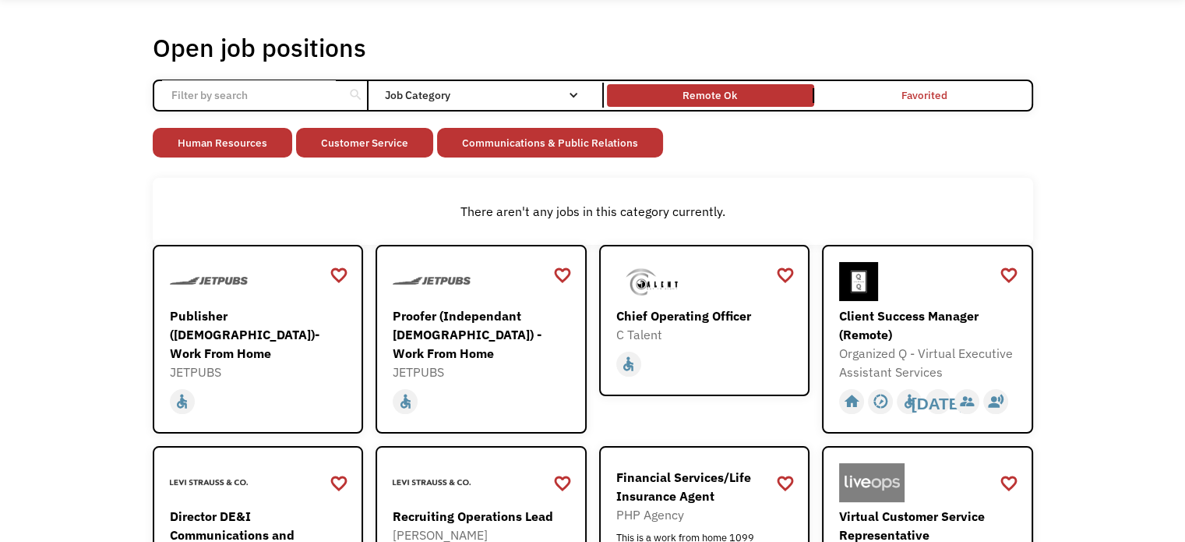
scroll to position [12, 0]
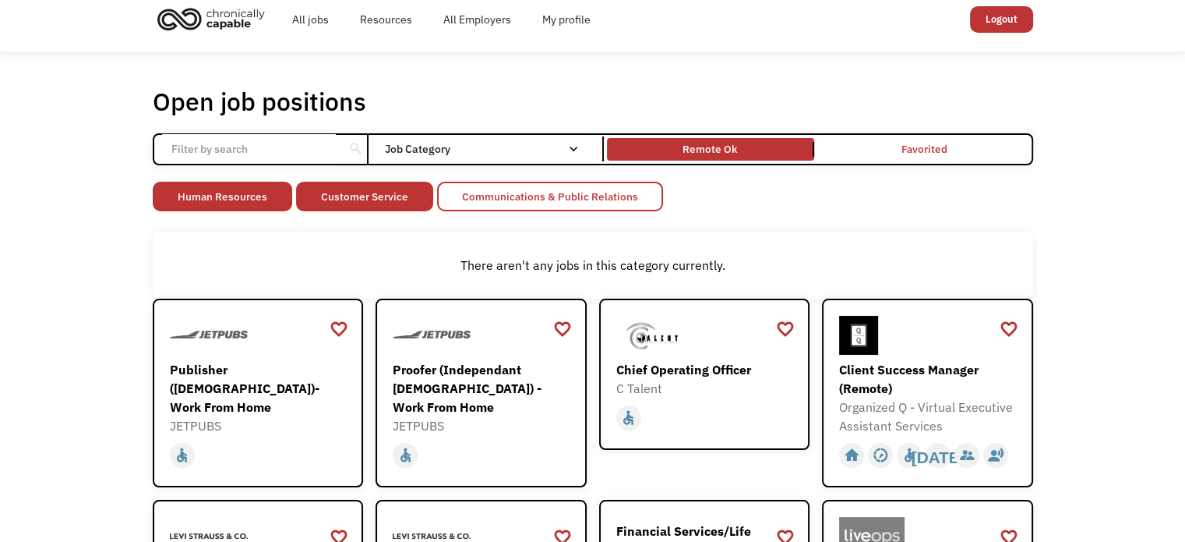
click link "Communications & Public Relations"
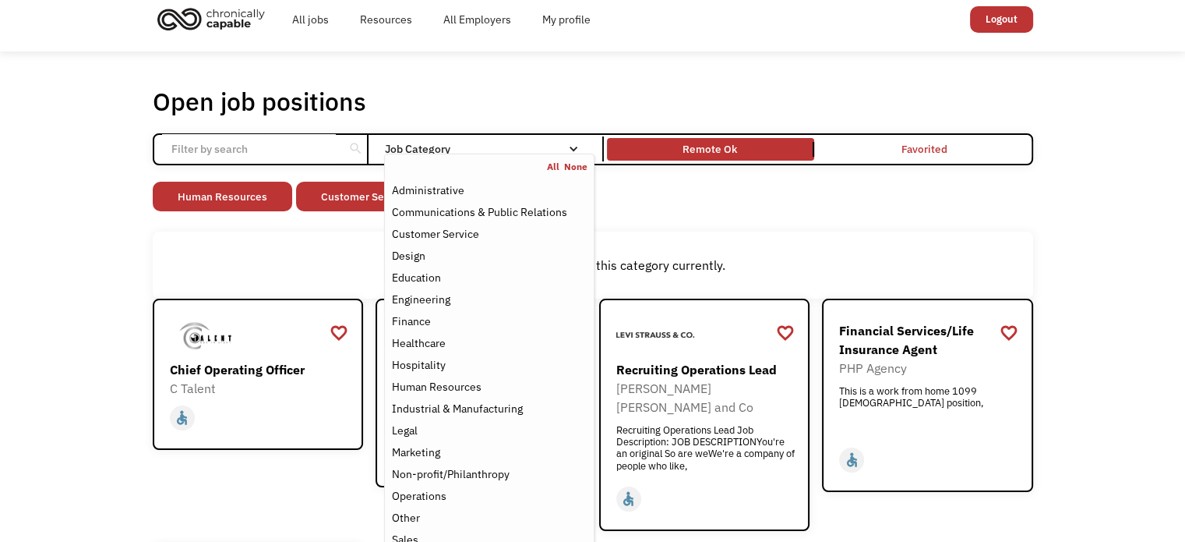
click nav "All None Administrative Communications & Public Relations Customer Service Desi…"
click div "Administrative"
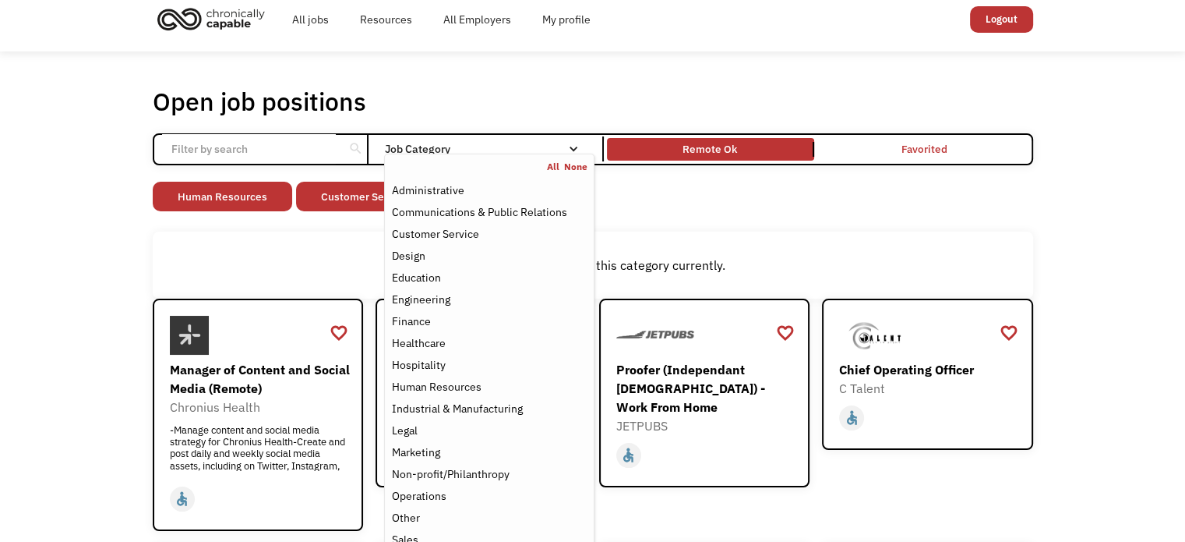
click div "Open job positions You have X liked items Search search Filter by category Admi…"
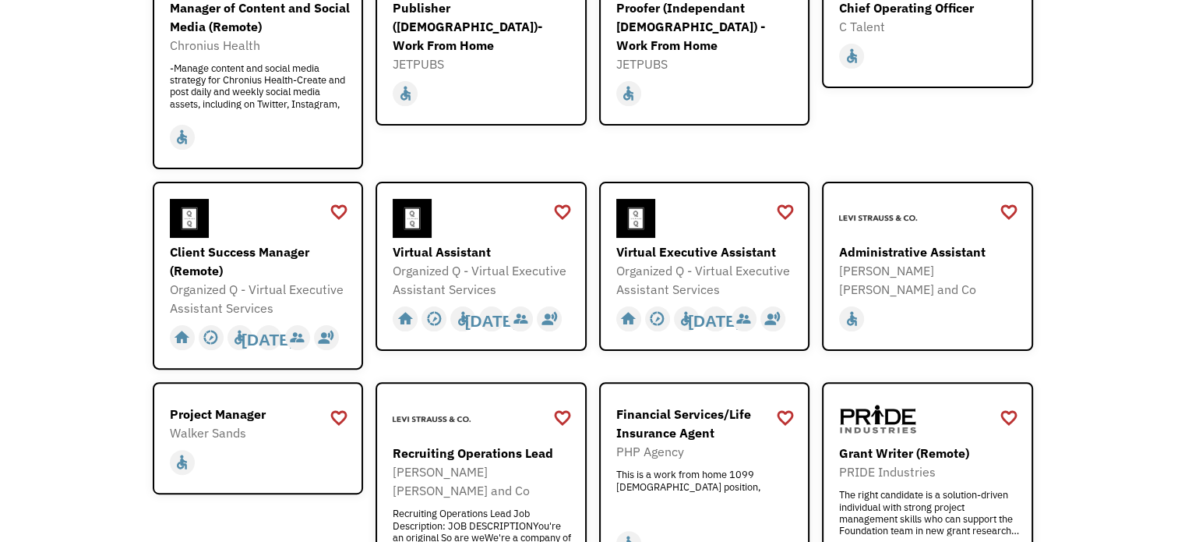
scroll to position [302, 0]
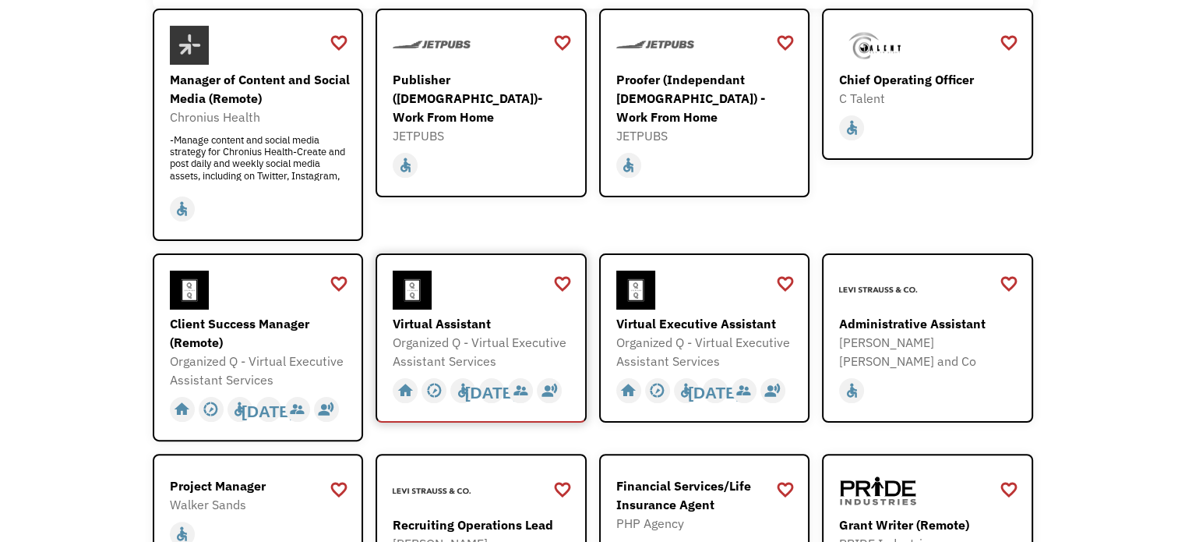
click div "Organized Q - Virtual Executive Assistant Services"
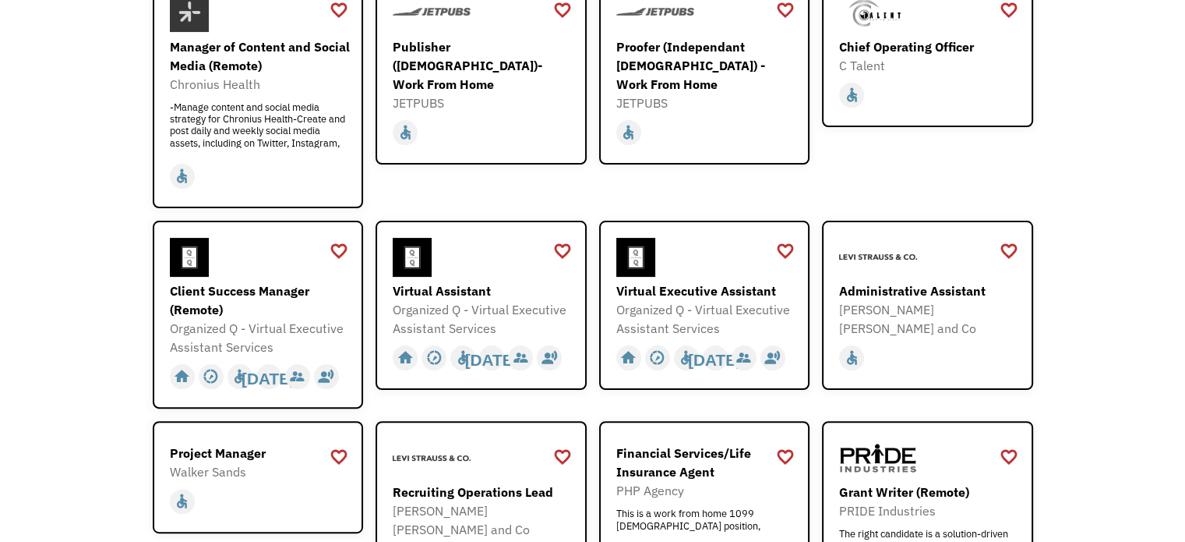
scroll to position [334, 0]
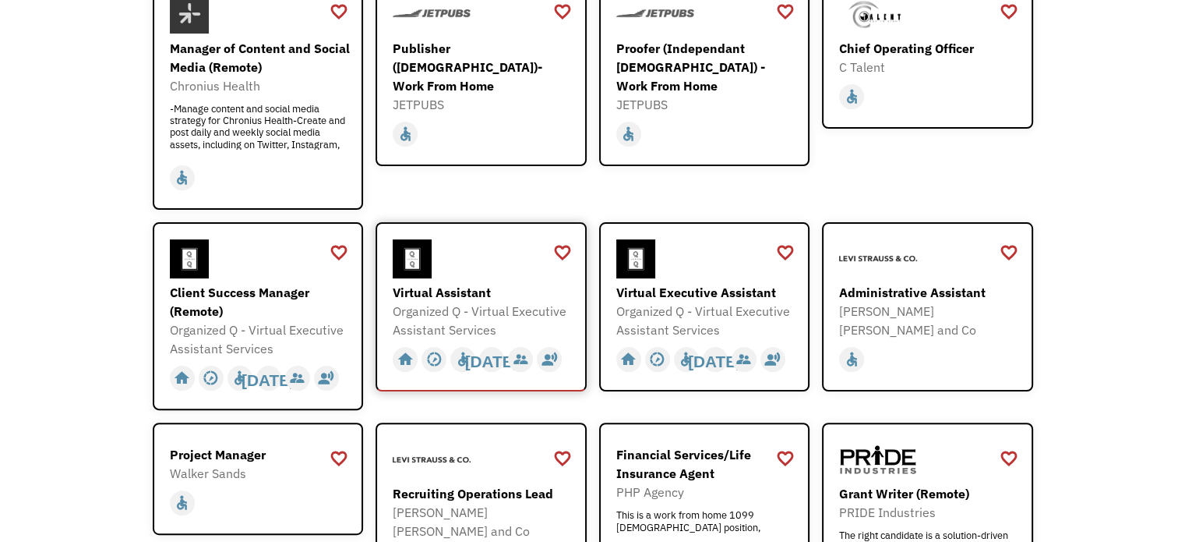
click div "Organized Q - Virtual Executive Assistant Services"
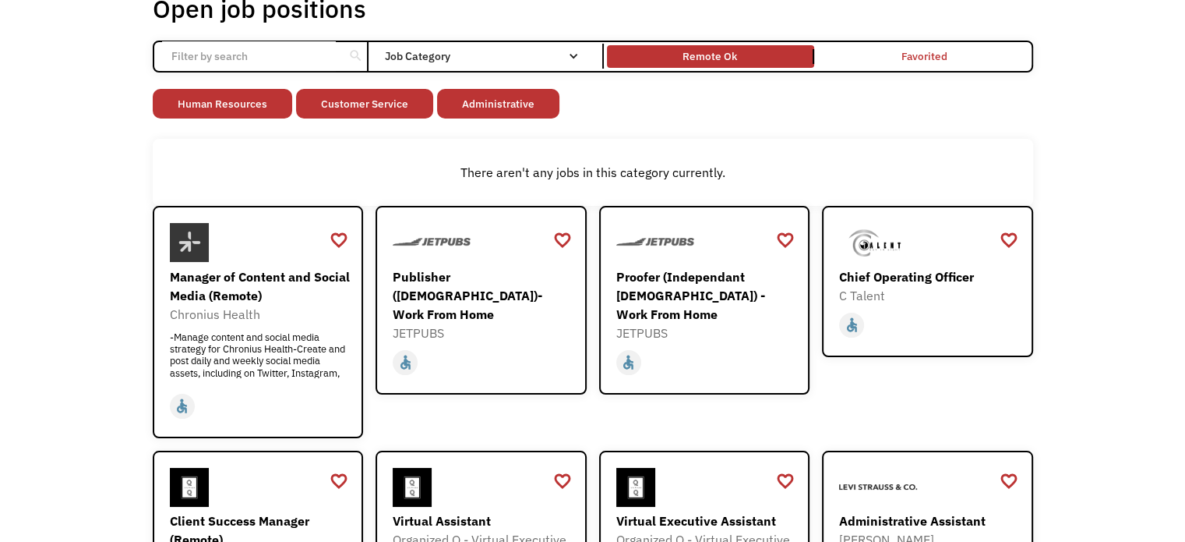
scroll to position [0, 0]
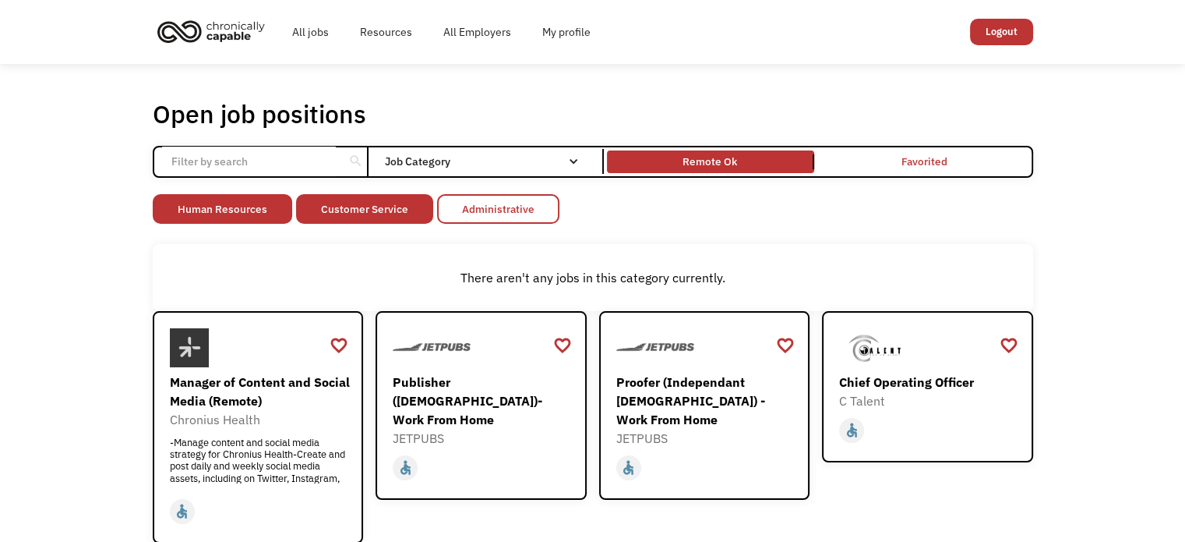
click link "Administrative"
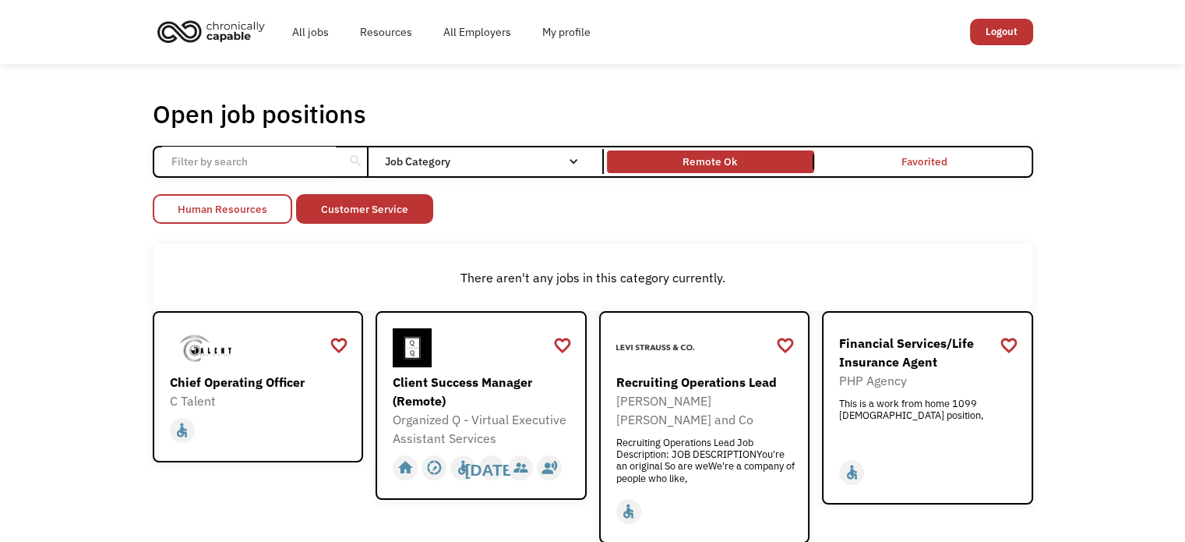
click link "Human Resources"
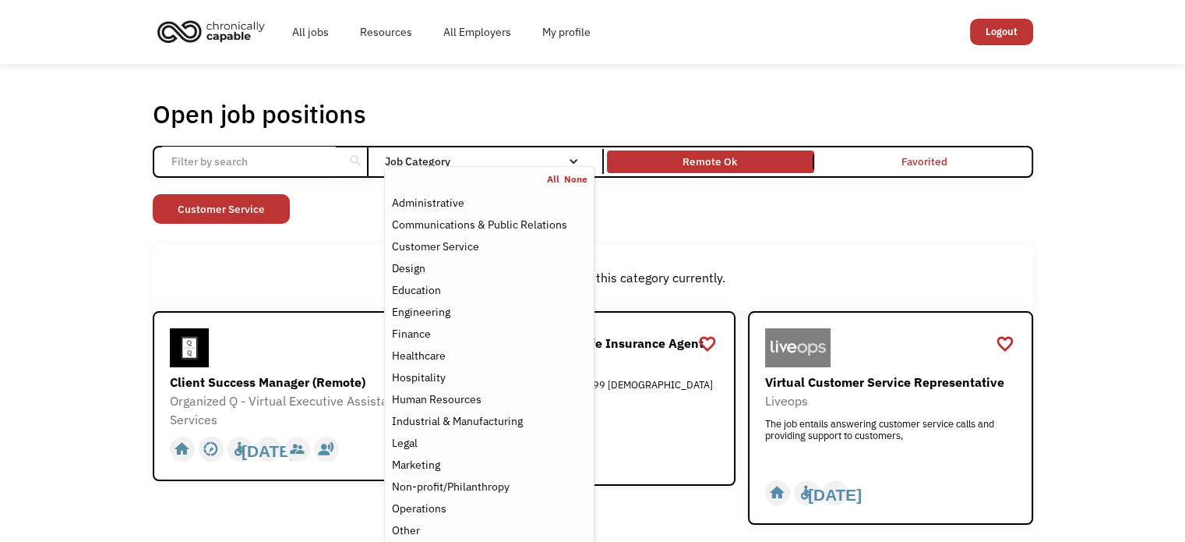
click div "Job Category"
click div "Industrial & Manufacturing"
click div "Open job positions You have X liked items Search search Filter by category Admi…"
click div "Healthcare"
click div "Open job positions You have X liked items Search search Filter by category Admi…"
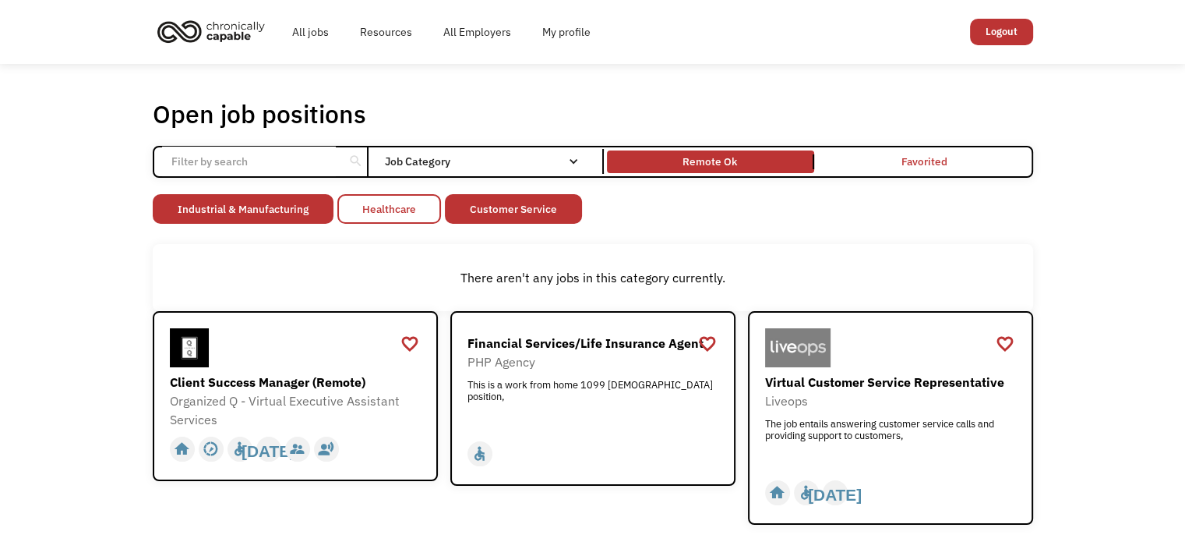
click link "Healthcare"
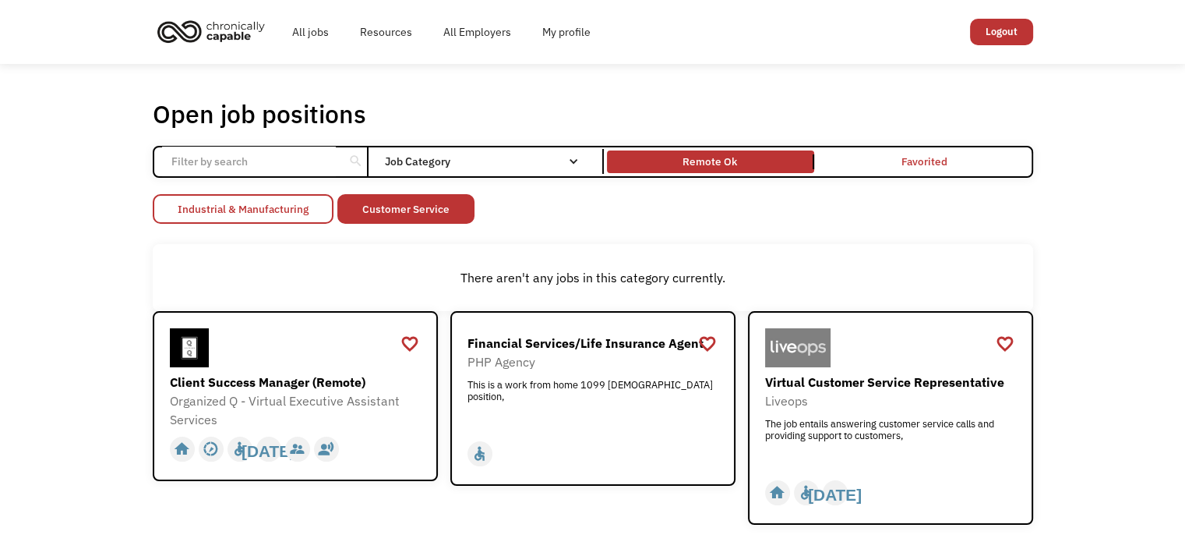
click link "Industrial & Manufacturing"
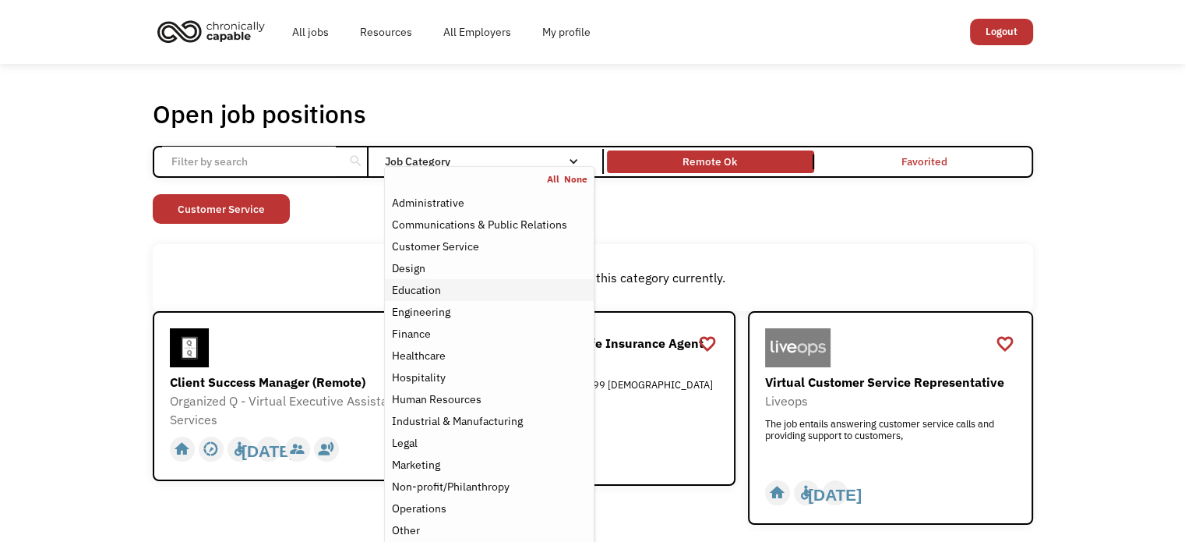
click div "Education"
click div "Open job positions You have X liked items Search search Filter by category Admi…"
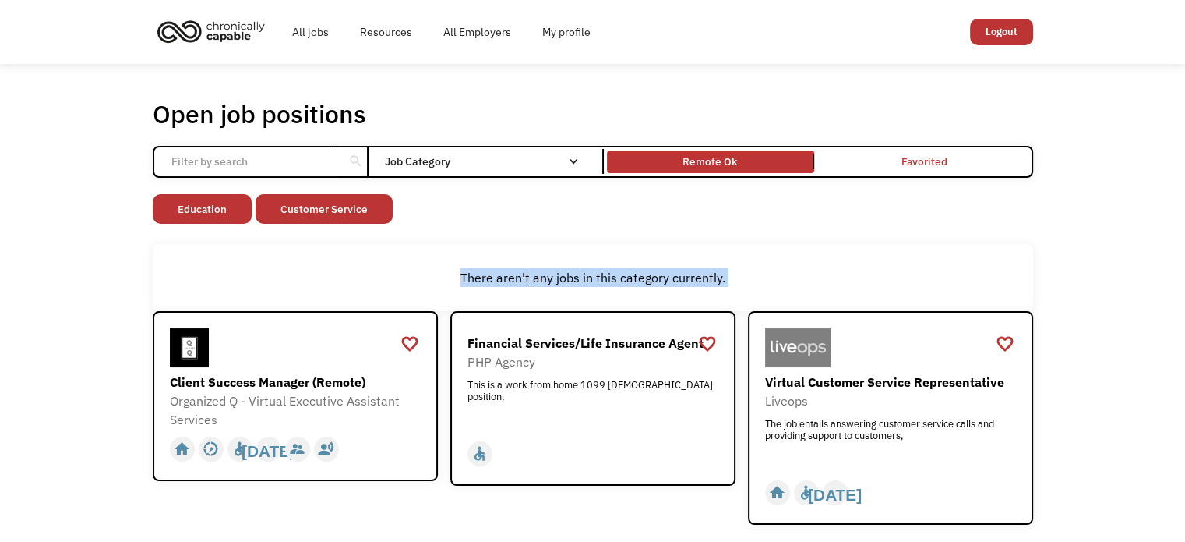
drag, startPoint x: 1181, startPoint y: 180, endPoint x: 1180, endPoint y: 270, distance: 90.4
click div "Open job positions You have X liked items Search search Filter by category Admi…"
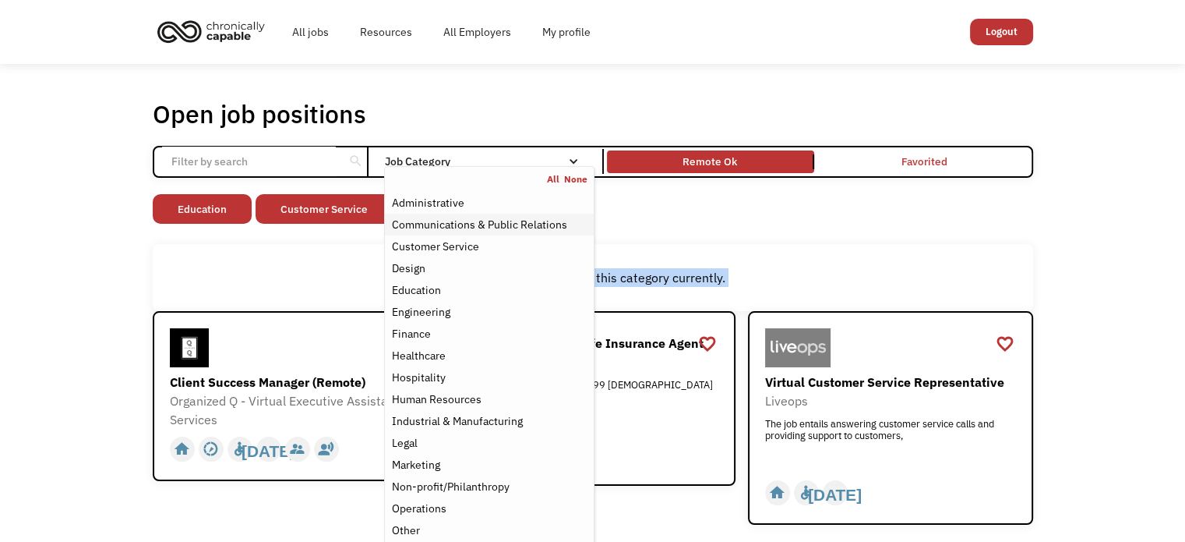
click div "Communications & Public Relations"
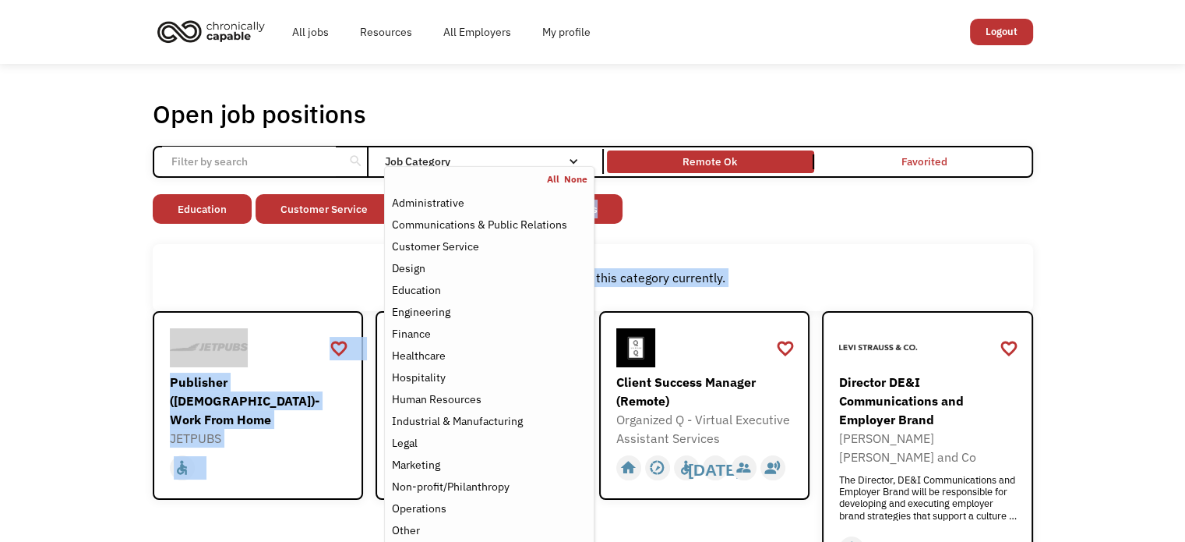
click div "Open job positions You have X liked items Search search Filter by category Admi…"
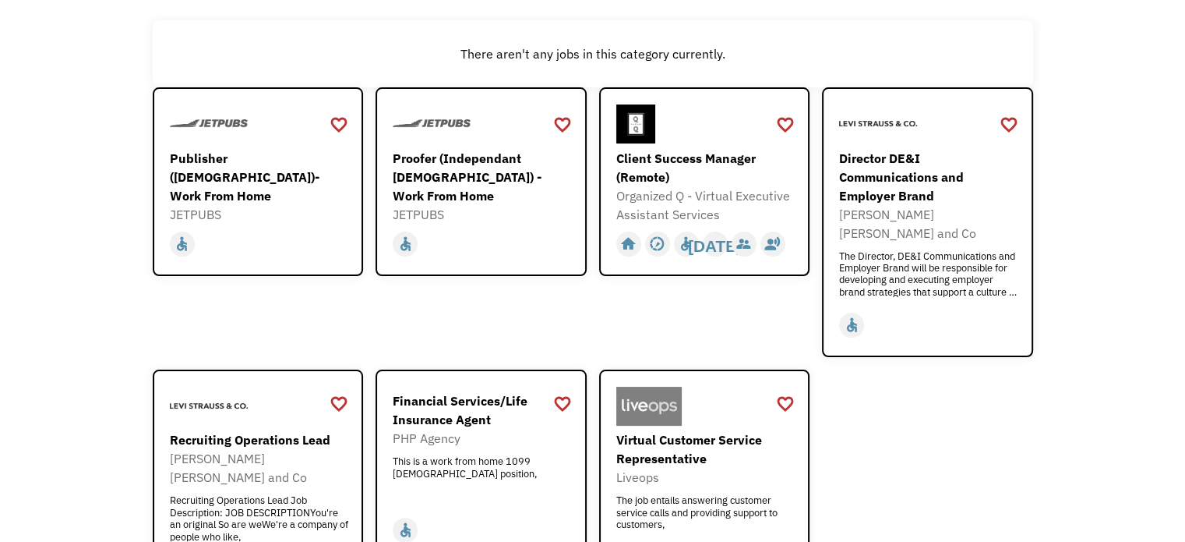
scroll to position [240, 0]
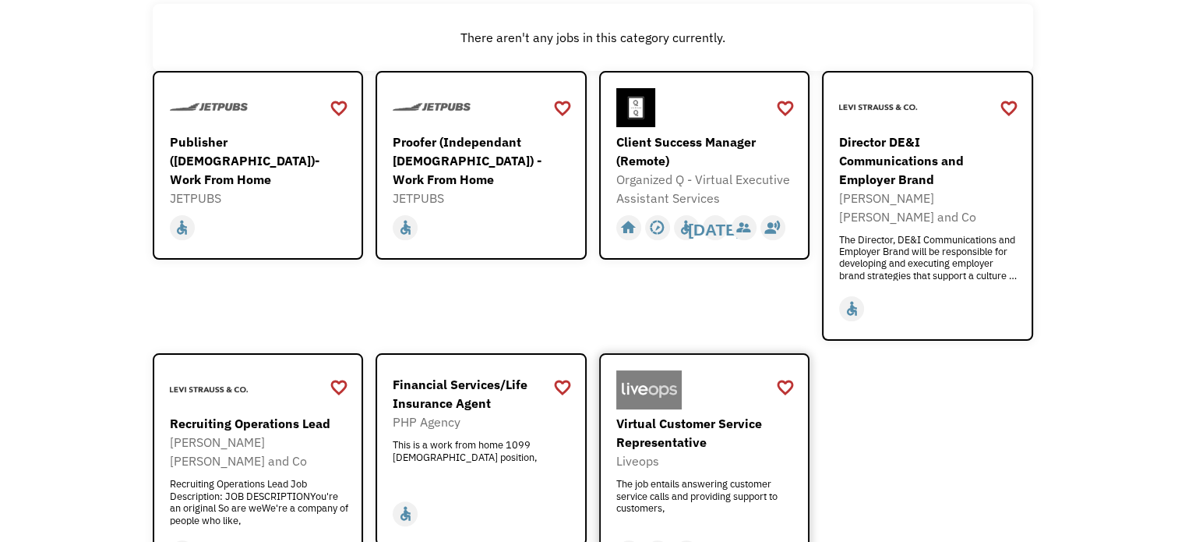
click div "Virtual Customer Service Representative"
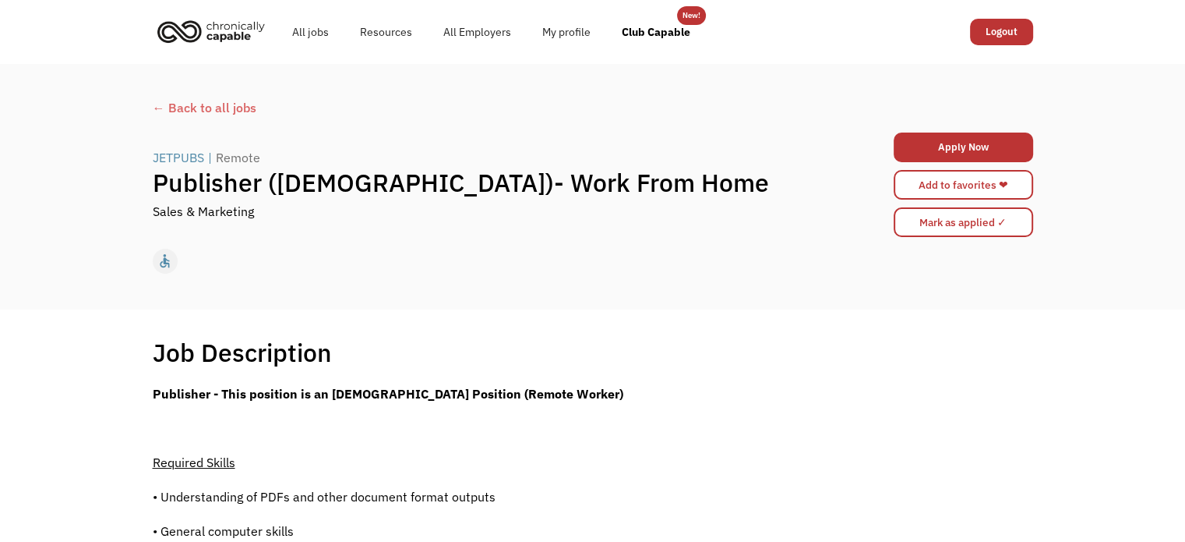
drag, startPoint x: 1196, startPoint y: 96, endPoint x: 1190, endPoint y: -21, distance: 117.0
click at [1184, 0] on html "Congrats! You applied 68ba46bf0f905c19993ba8a2 [EMAIL_ADDRESS][DOMAIN_NAME] Bri…" at bounding box center [592, 271] width 1185 height 542
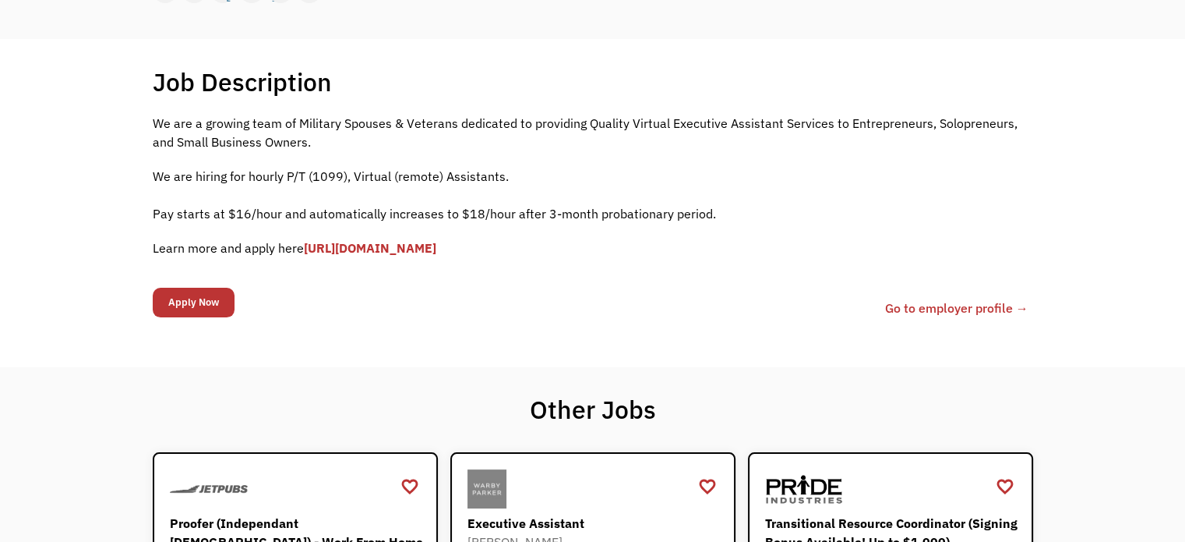
scroll to position [276, 0]
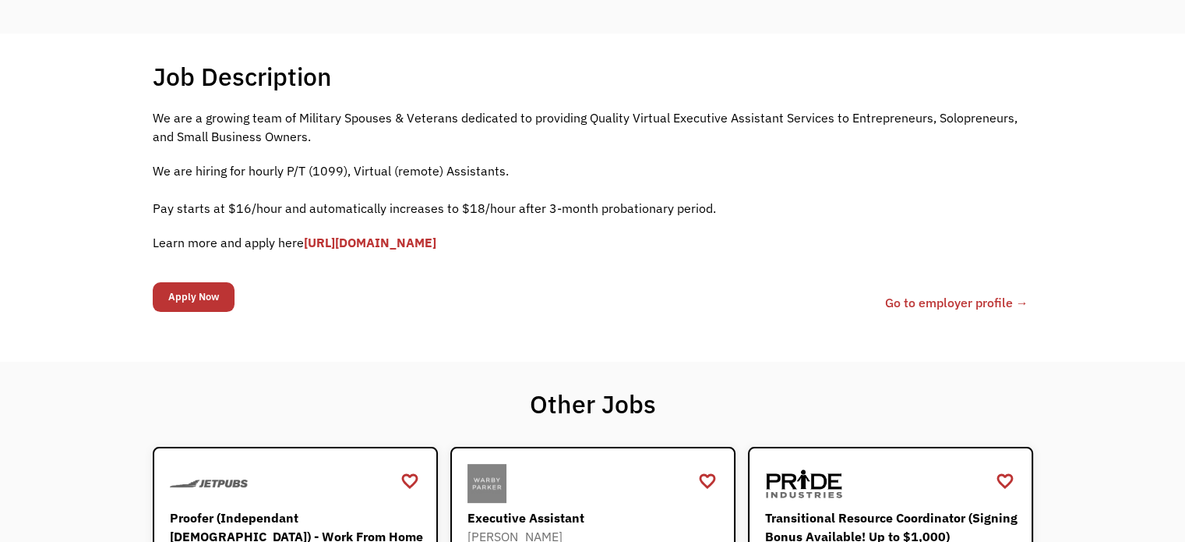
click link "[URL][DOMAIN_NAME]"
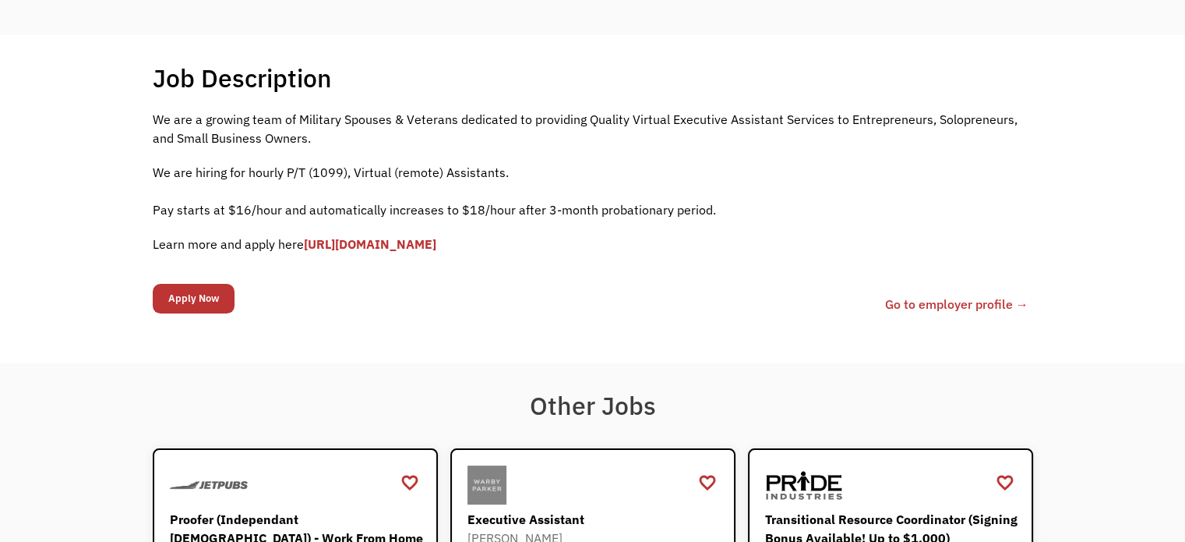
scroll to position [287, 0]
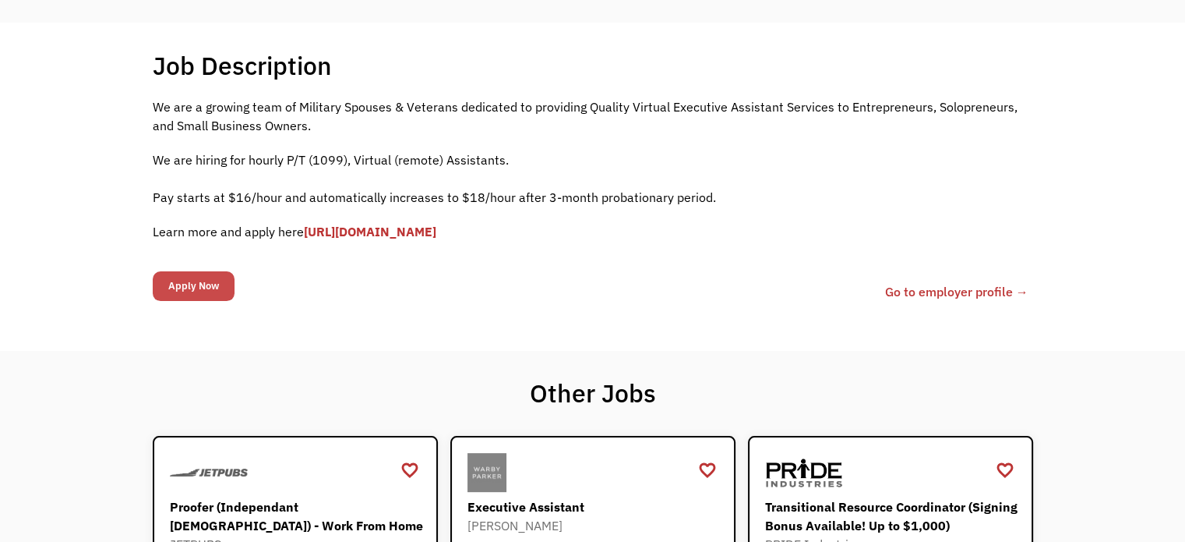
click at [221, 291] on input "Apply Now" at bounding box center [194, 286] width 82 height 30
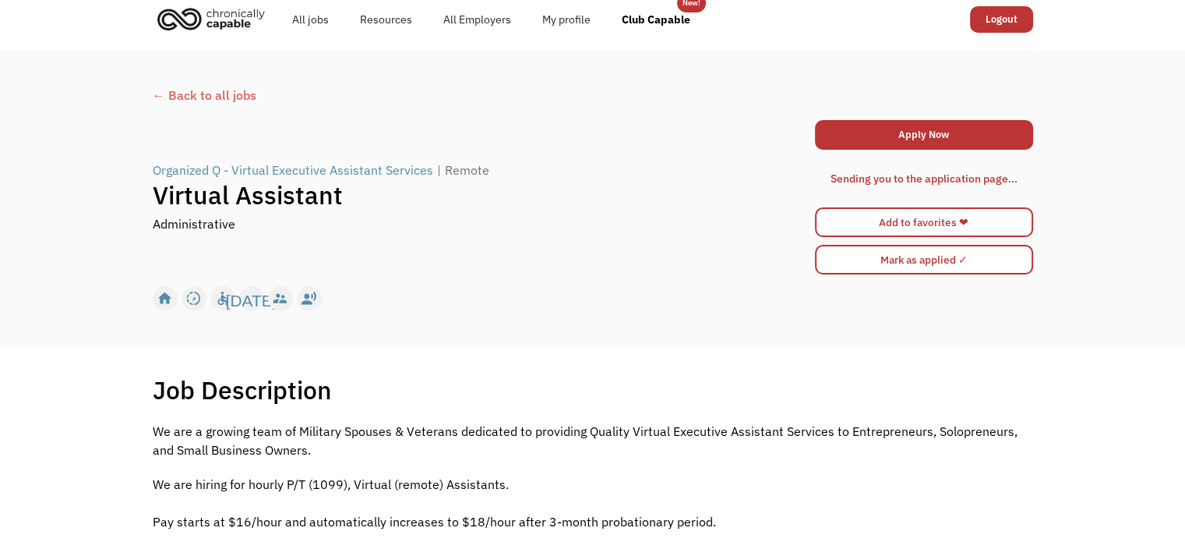
scroll to position [0, 0]
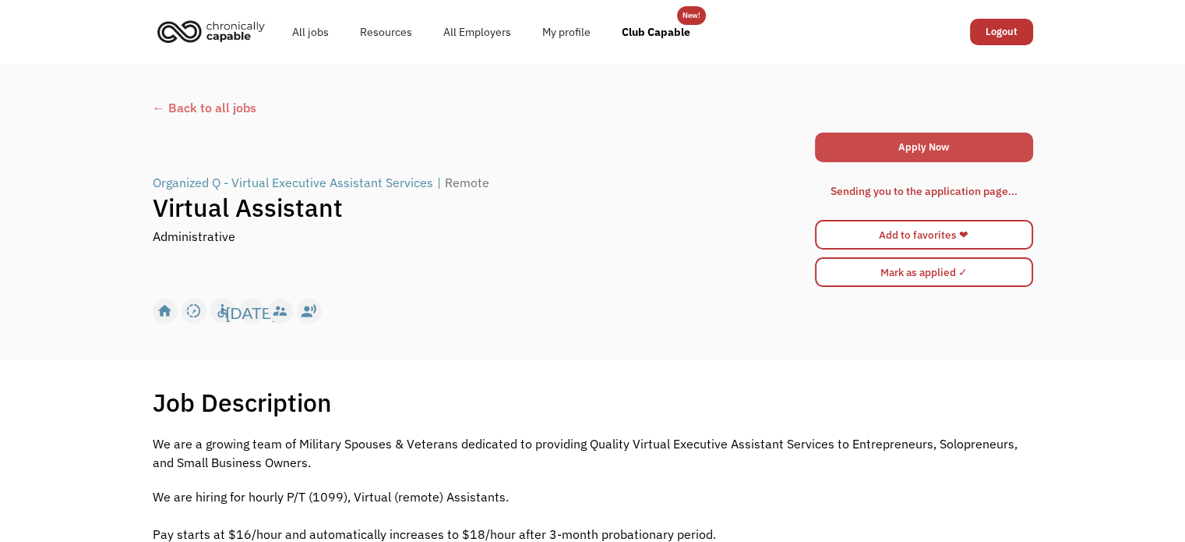
click at [964, 146] on link "Apply Now" at bounding box center [924, 147] width 218 height 30
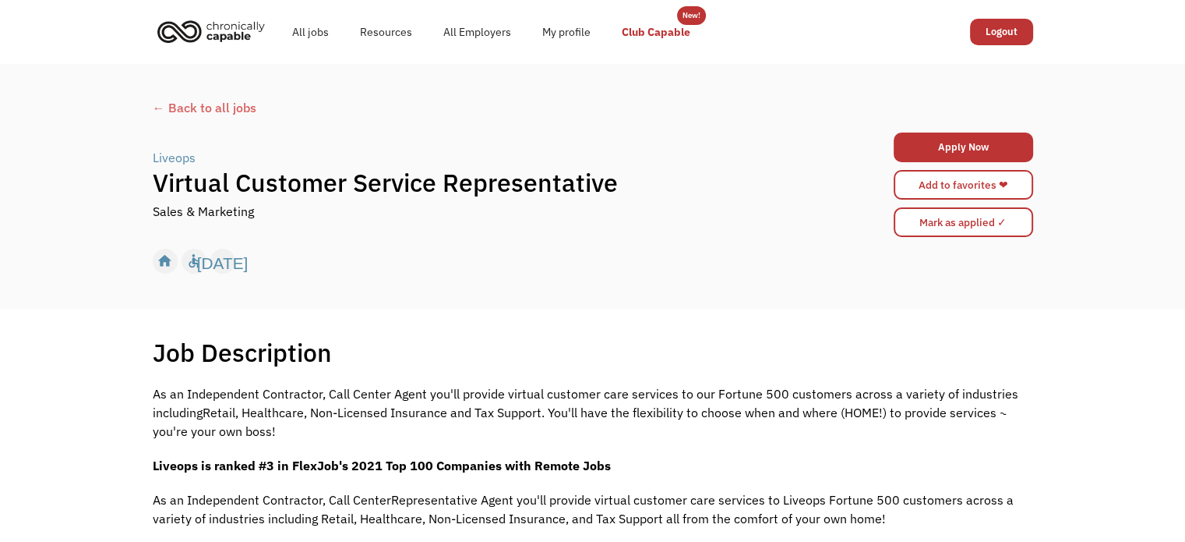
click at [661, 30] on link "Club Capable" at bounding box center [656, 32] width 100 height 50
drag, startPoint x: 660, startPoint y: 37, endPoint x: 643, endPoint y: 34, distance: 17.4
click at [643, 34] on link "Club Capable" at bounding box center [656, 32] width 100 height 50
